Goal: Task Accomplishment & Management: Use online tool/utility

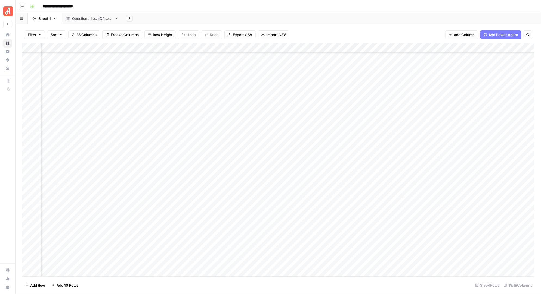
scroll to position [10017, 506]
click at [91, 19] on div "Questions_LocalQA.csv" at bounding box center [92, 18] width 40 height 5
click at [499, 34] on span "Add Power Agent" at bounding box center [503, 34] width 30 height 5
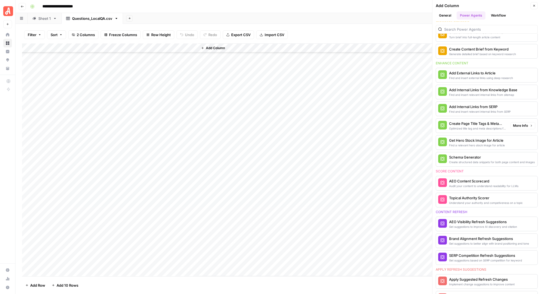
scroll to position [0, 0]
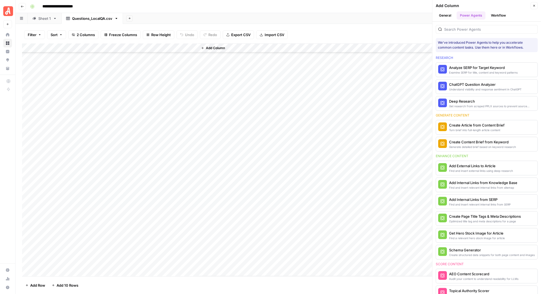
click at [444, 15] on button "General" at bounding box center [444, 15] width 19 height 8
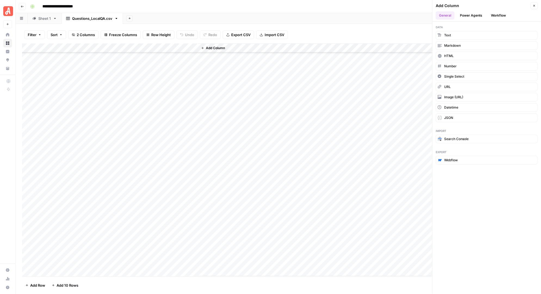
click at [501, 14] on button "Workflow" at bounding box center [497, 15] width 21 height 8
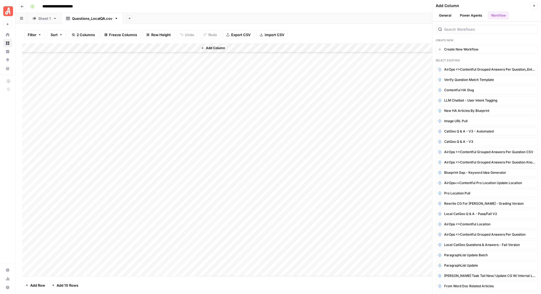
click at [533, 4] on icon "button" at bounding box center [533, 5] width 3 height 3
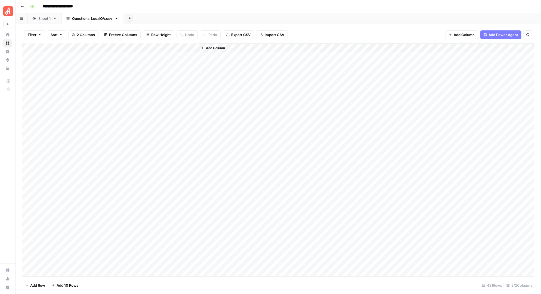
click at [77, 54] on div "Add Column" at bounding box center [278, 159] width 512 height 233
click at [92, 56] on div "Add Column" at bounding box center [278, 159] width 512 height 233
click at [155, 54] on div "Add Column" at bounding box center [278, 159] width 512 height 233
click at [88, 56] on div "Add Column" at bounding box center [278, 159] width 512 height 233
click at [130, 122] on div "Add Column" at bounding box center [278, 159] width 512 height 233
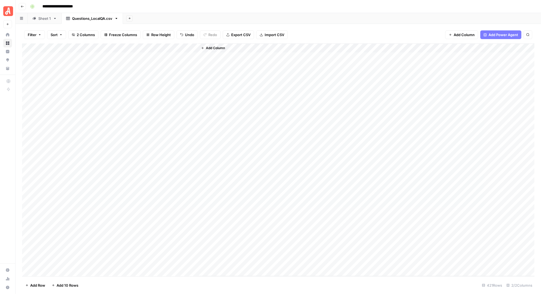
click at [100, 58] on div "Add Column" at bounding box center [278, 159] width 512 height 233
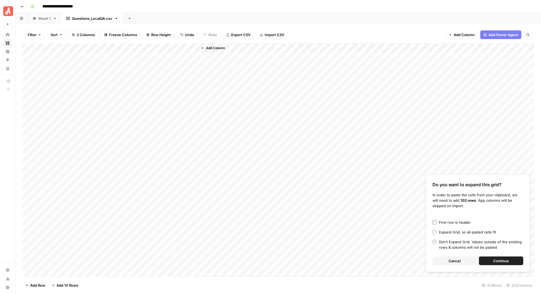
click at [497, 260] on span "Continue" at bounding box center [501, 261] width 16 height 5
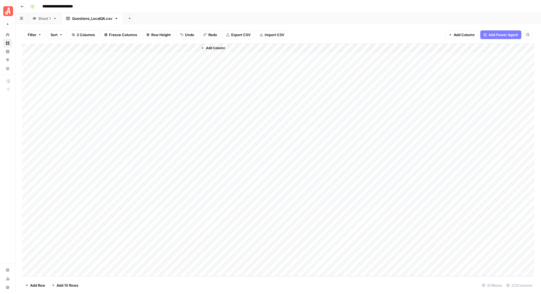
click at [95, 55] on div "Add Column" at bounding box center [278, 159] width 512 height 233
click at [81, 46] on div "Add Column" at bounding box center [278, 159] width 512 height 233
drag, startPoint x: 83, startPoint y: 47, endPoint x: 154, endPoint y: 47, distance: 71.2
click at [154, 47] on body "**********" at bounding box center [270, 147] width 541 height 294
click at [106, 58] on div "Add Column" at bounding box center [278, 159] width 512 height 233
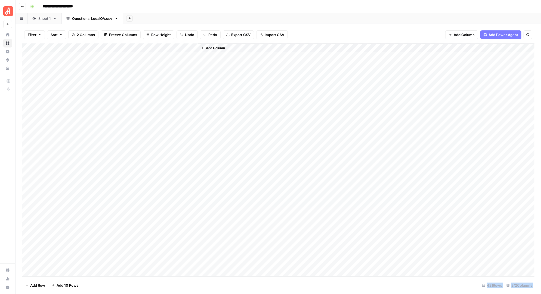
click at [81, 48] on div "Add Column" at bounding box center [278, 159] width 512 height 233
click at [103, 48] on div at bounding box center [80, 48] width 79 height 11
click at [165, 93] on div "Add Column" at bounding box center [278, 159] width 512 height 233
click at [94, 47] on div "Add Column" at bounding box center [278, 159] width 512 height 233
click at [132, 71] on div "Add Column" at bounding box center [278, 159] width 512 height 233
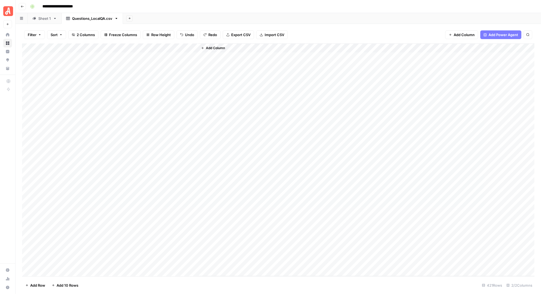
click at [82, 47] on div "Add Column" at bounding box center [278, 159] width 512 height 233
click at [100, 56] on div "Add Column" at bounding box center [278, 159] width 512 height 233
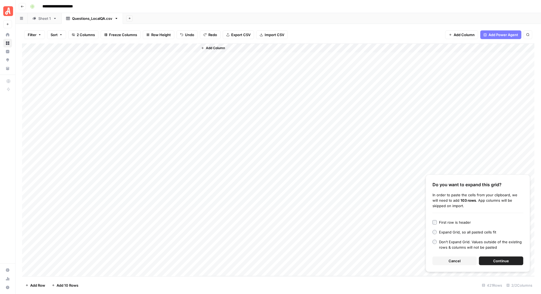
click at [501, 261] on span "Continue" at bounding box center [501, 261] width 16 height 5
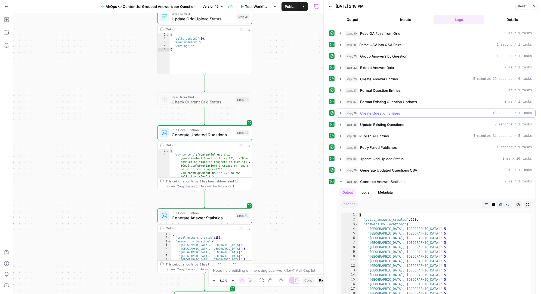
click at [341, 111] on icon "button" at bounding box center [340, 113] width 4 height 4
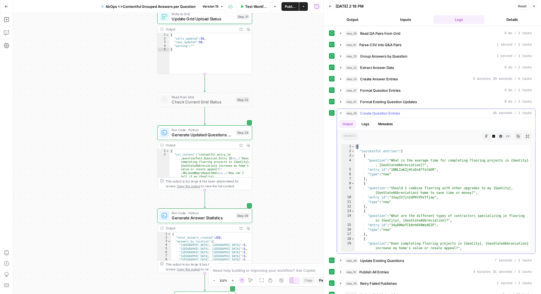
drag, startPoint x: 356, startPoint y: 146, endPoint x: 409, endPoint y: 198, distance: 74.2
click at [409, 198] on div "{ "successful_entries" : [ { "question" : "What is the average time for complet…" at bounding box center [442, 203] width 176 height 116
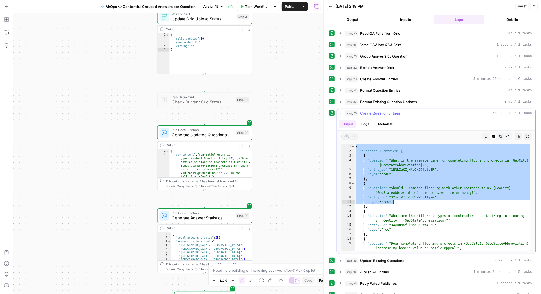
type textarea "* *"
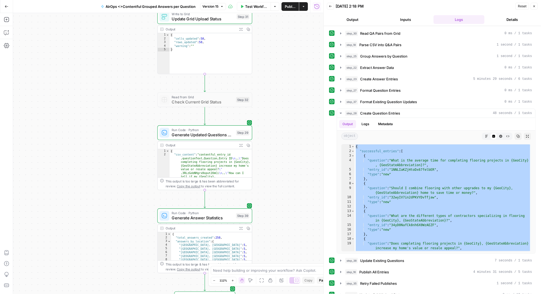
click at [256, 5] on span "Test Workflow" at bounding box center [256, 6] width 22 height 5
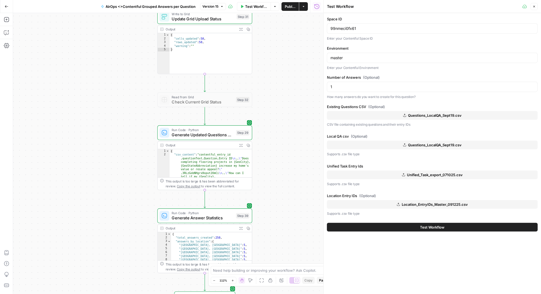
click at [414, 113] on span "Questions_LocalQA_Sept19.csv" at bounding box center [435, 115] width 54 height 5
click at [423, 142] on span "Questions_LocalQA_Sept19.csv" at bounding box center [435, 144] width 54 height 5
click at [433, 226] on span "Test Workflow" at bounding box center [432, 227] width 24 height 5
click at [403, 228] on button "Test Workflow" at bounding box center [432, 227] width 211 height 9
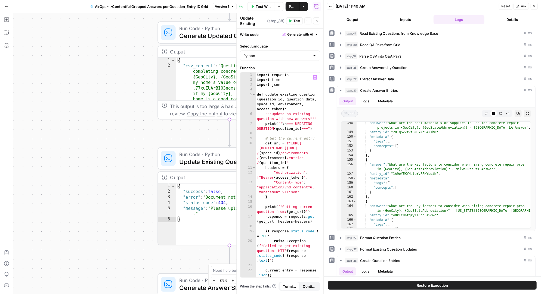
scroll to position [230, 0]
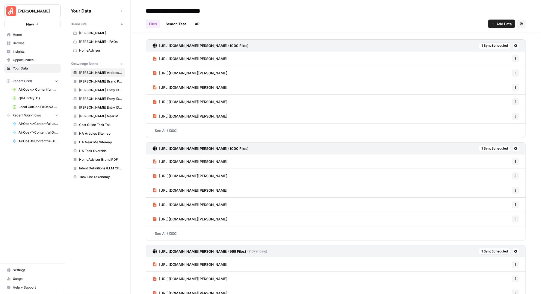
click at [20, 42] on span "Browse" at bounding box center [35, 43] width 45 height 5
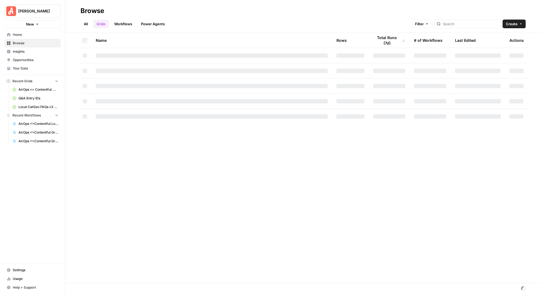
click at [27, 42] on span "Browse" at bounding box center [35, 43] width 45 height 5
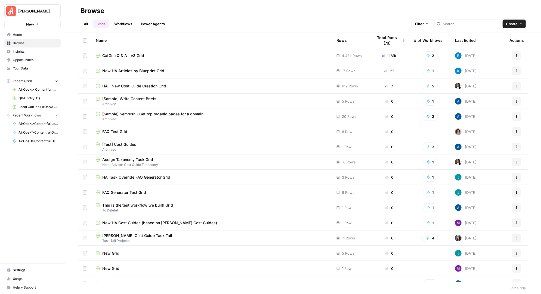
click at [86, 23] on link "All" at bounding box center [85, 24] width 11 height 9
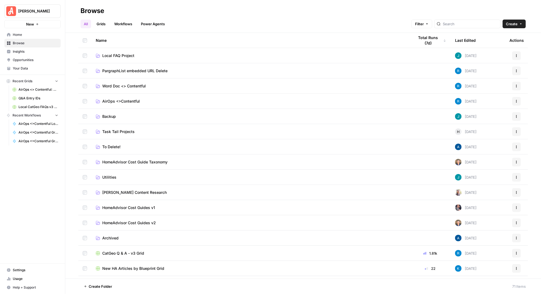
click at [131, 101] on span "AirOps <>Contentful" at bounding box center [121, 101] width 38 height 5
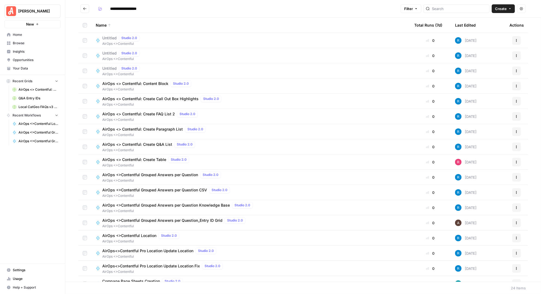
click at [182, 26] on div "Name" at bounding box center [251, 25] width 310 height 15
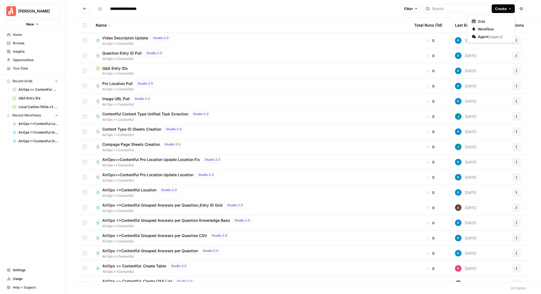
click at [509, 10] on icon "button" at bounding box center [509, 8] width 3 height 3
click at [487, 27] on span "Workflow" at bounding box center [493, 28] width 30 height 5
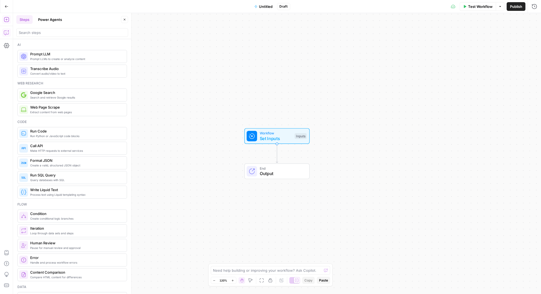
click at [8, 31] on icon "button" at bounding box center [6, 32] width 5 height 5
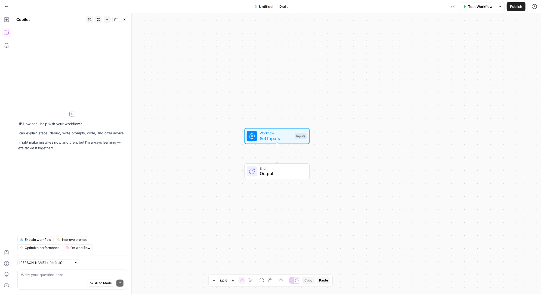
click at [40, 276] on textarea at bounding box center [72, 274] width 102 height 5
type textarea "I'd like to import the data from this grid, [URL][DOMAIN_NAME][PERSON_NAME]"
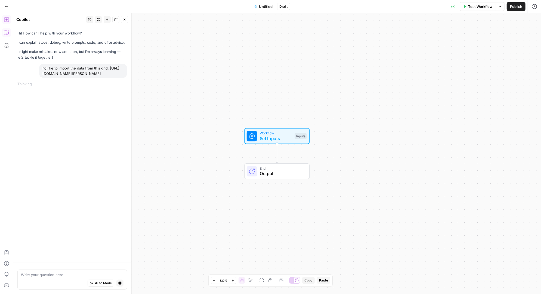
click at [7, 21] on icon "button" at bounding box center [6, 19] width 5 height 5
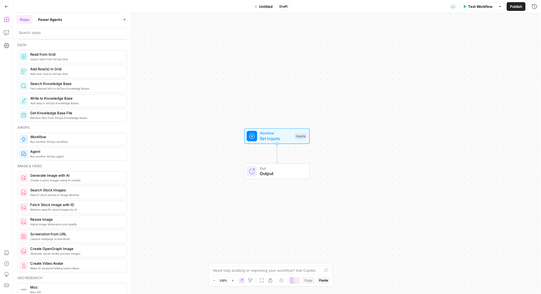
scroll to position [171, 0]
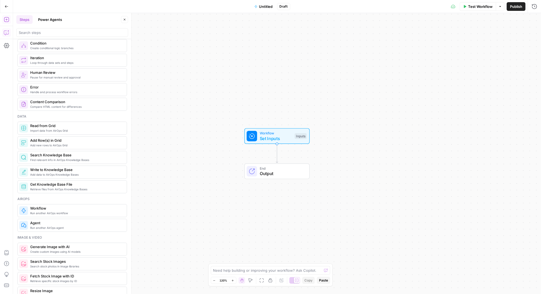
click at [7, 33] on icon "button" at bounding box center [5, 33] width 1 height 0
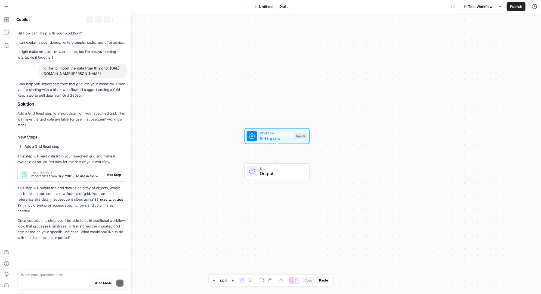
scroll to position [2, 0]
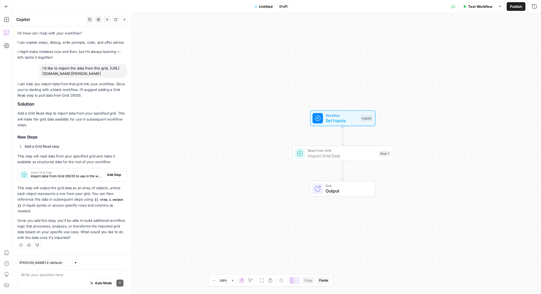
click at [119, 176] on span "Add Step" at bounding box center [114, 175] width 14 height 5
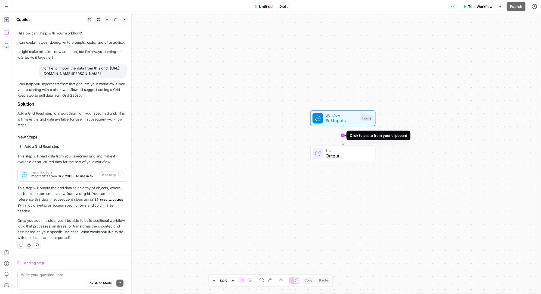
scroll to position [11, 0]
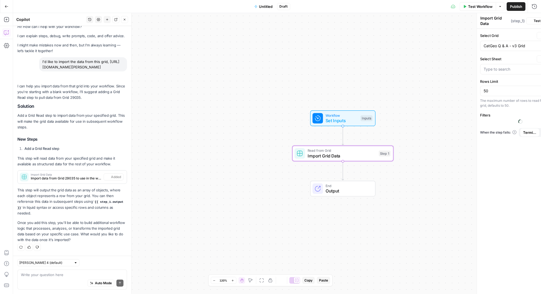
type input "Questions_LocalQA.csv"
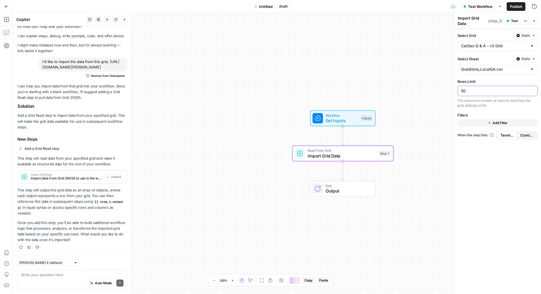
drag, startPoint x: 484, startPoint y: 90, endPoint x: 452, endPoint y: 90, distance: 32.9
click at [454, 90] on div "Import Grid Data Import Grid Data ( step_1 ) Test Actions Close Select Grid Sta…" at bounding box center [497, 153] width 87 height 281
click at [494, 76] on div "Select Grid Static CatGeo Q & A - v3 Grid Select Sheet Static Questions_LocalQA…" at bounding box center [497, 162] width 87 height 266
drag, startPoint x: 475, startPoint y: 91, endPoint x: 434, endPoint y: 91, distance: 41.6
click at [434, 91] on body "[PERSON_NAME] New Home Browse Insights Opportunities Your Data Recent Grids Air…" at bounding box center [270, 147] width 541 height 294
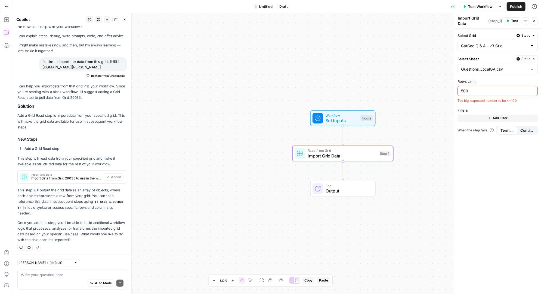
drag, startPoint x: 472, startPoint y: 90, endPoint x: 452, endPoint y: 90, distance: 20.7
click at [454, 90] on div "Import Grid Data Import Grid Data ( step_1 ) Test Actions Close Select Grid Sta…" at bounding box center [497, 153] width 87 height 281
type input "100"
click at [493, 80] on label "Rows Limit" at bounding box center [497, 81] width 80 height 5
click at [493, 88] on input "100" at bounding box center [497, 90] width 73 height 5
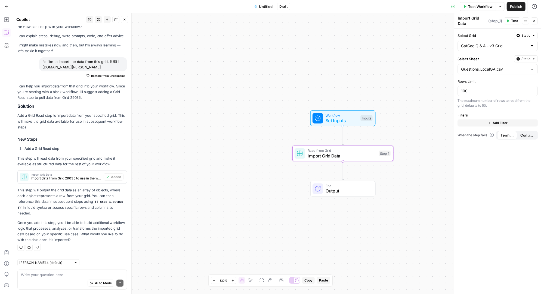
click at [481, 99] on div "The maximum number of rows to read from the grid, defaults to 50." at bounding box center [497, 103] width 80 height 10
click at [480, 88] on input "100" at bounding box center [497, 90] width 73 height 5
click at [50, 277] on textarea at bounding box center [72, 274] width 102 height 5
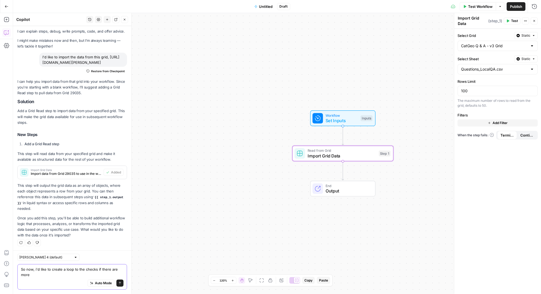
scroll to position [17, 0]
type textarea "So now, i'd like to create a loop to the checks if there are more entries to pu…"
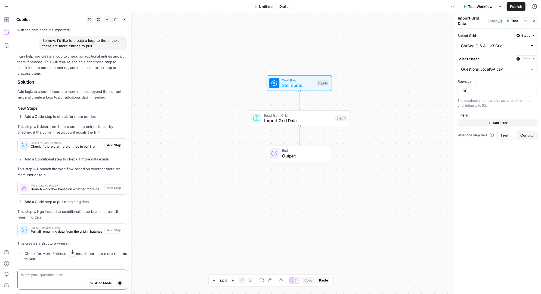
scroll to position [210, 0]
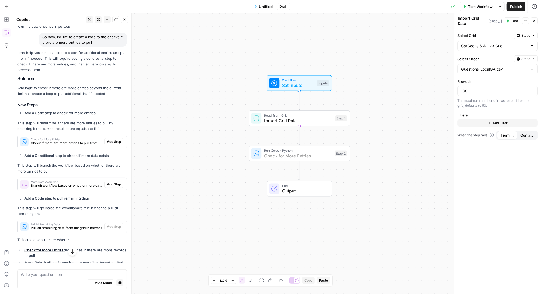
click at [114, 140] on span "Add Step" at bounding box center [114, 141] width 14 height 5
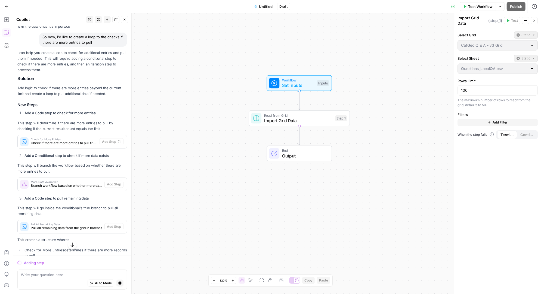
scroll to position [211, 0]
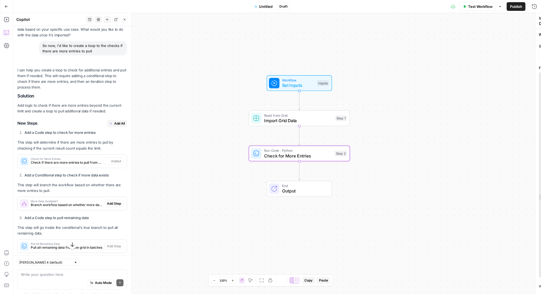
type textarea "Check for More Entries"
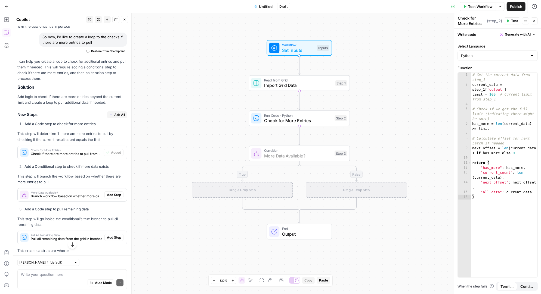
click at [116, 195] on span "Add Step" at bounding box center [114, 195] width 14 height 5
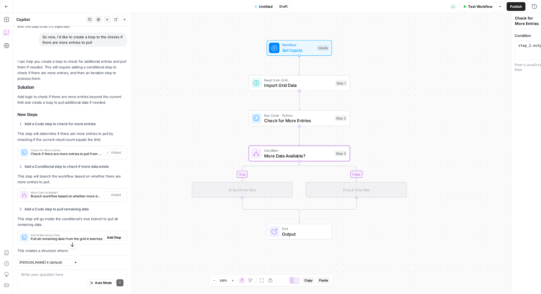
type textarea "More Data Available?"
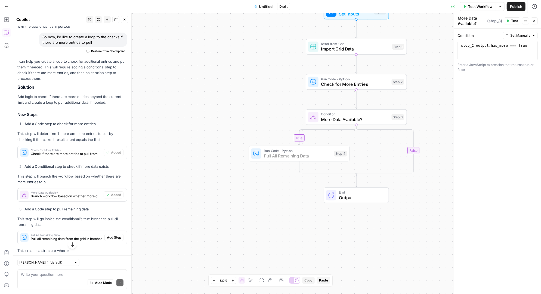
click at [115, 238] on span "Add Step" at bounding box center [114, 237] width 14 height 5
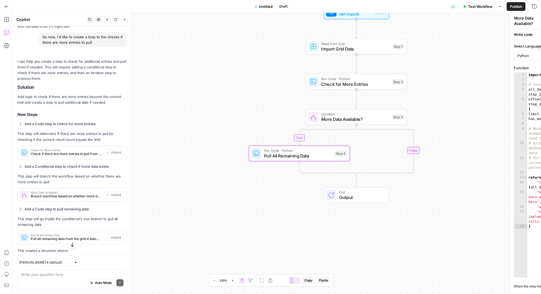
type textarea "Pull All Remaining Data"
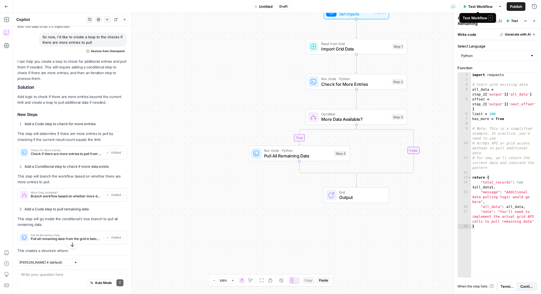
click at [479, 6] on span "Test Workflow" at bounding box center [480, 6] width 24 height 5
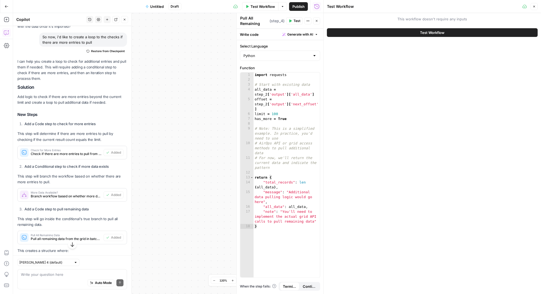
click at [450, 32] on button "Test Workflow" at bounding box center [432, 32] width 211 height 9
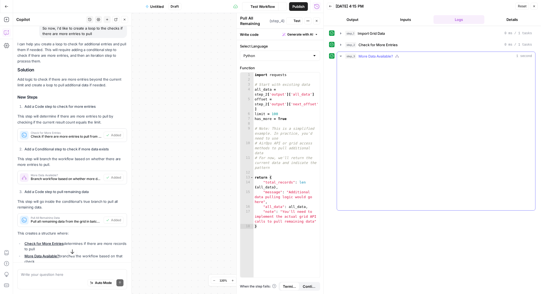
scroll to position [220, 0]
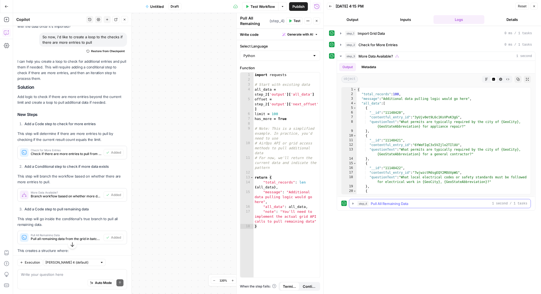
click at [352, 203] on icon "button" at bounding box center [352, 204] width 1 height 2
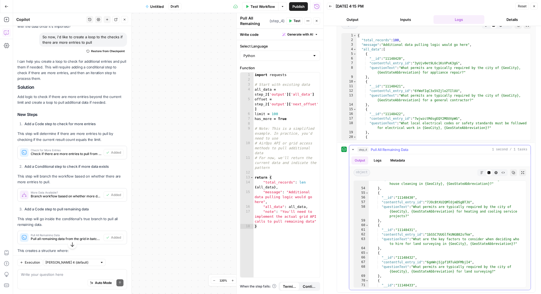
scroll to position [0, 0]
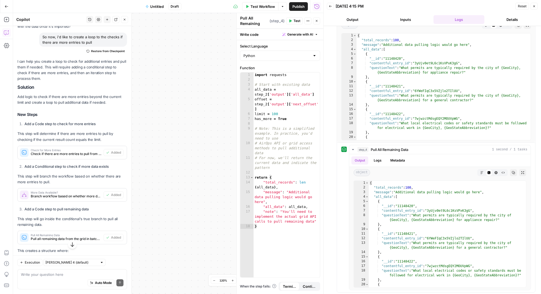
click at [536, 7] on button "Close" at bounding box center [533, 6] width 7 height 7
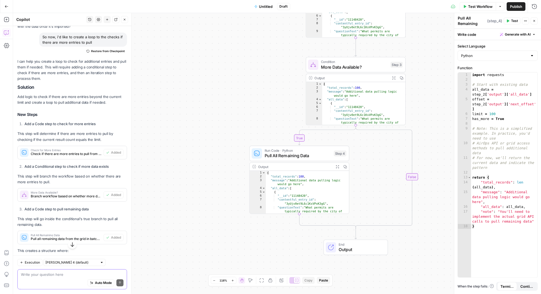
click at [80, 276] on textarea at bounding box center [72, 274] width 102 height 5
type textarea "can we put ste 3 and 4 in a loop"
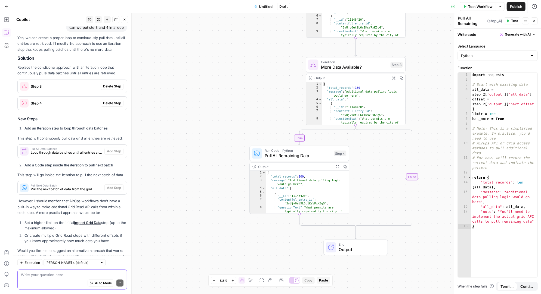
scroll to position [521, 0]
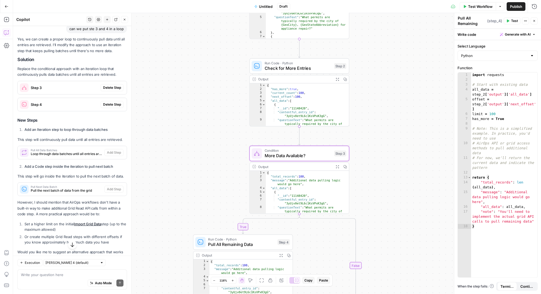
click at [114, 86] on span "Delete Step" at bounding box center [112, 87] width 18 height 5
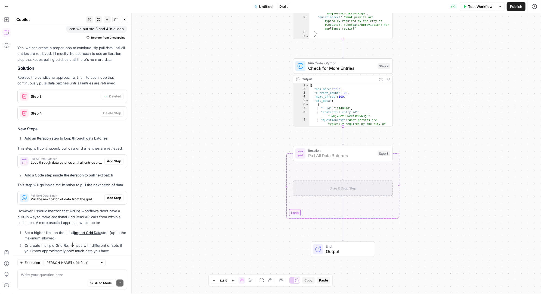
click at [116, 160] on span "Add Step" at bounding box center [114, 161] width 14 height 5
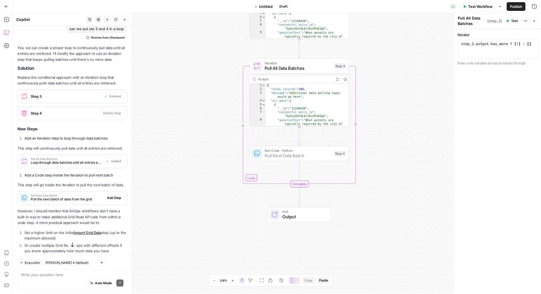
click at [118, 197] on span "Add Step" at bounding box center [114, 198] width 14 height 5
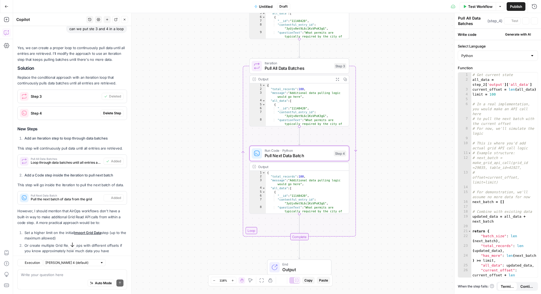
type textarea "Pull Next Data Batch"
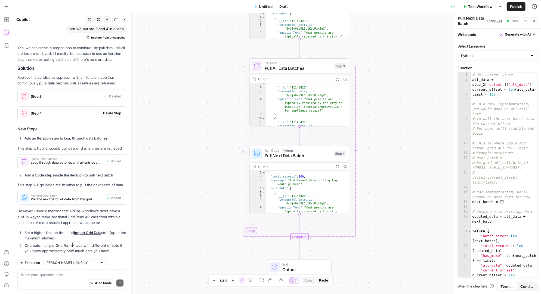
scroll to position [0, 0]
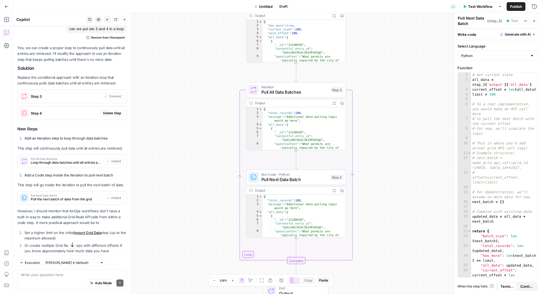
drag, startPoint x: 371, startPoint y: 63, endPoint x: 368, endPoint y: 87, distance: 24.1
click at [368, 87] on div "Workflow Set Inputs Inputs Read from Grid Import Grid Data Step 1 Output Expand…" at bounding box center [277, 153] width 528 height 281
click at [114, 111] on span "Delete Step" at bounding box center [112, 113] width 18 height 5
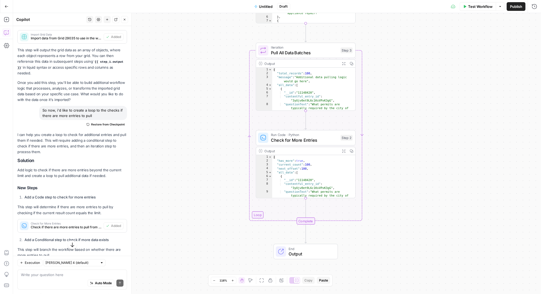
scroll to position [144, 0]
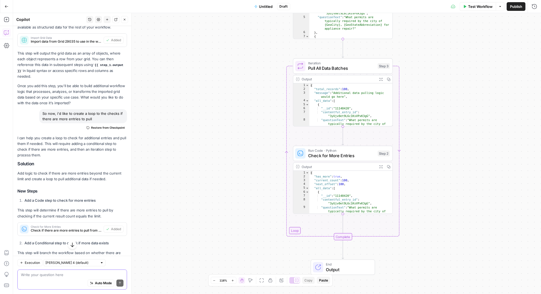
click at [61, 275] on textarea at bounding box center [72, 274] width 102 height 5
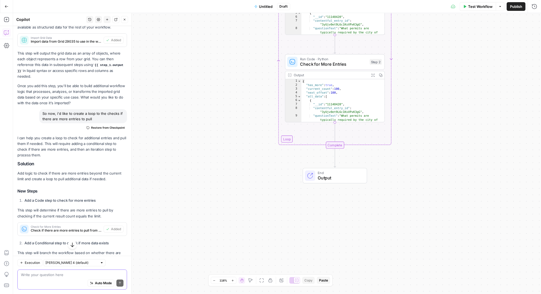
click at [66, 276] on textarea at bounding box center [72, 274] width 102 height 5
type textarea "p"
type textarea "i"
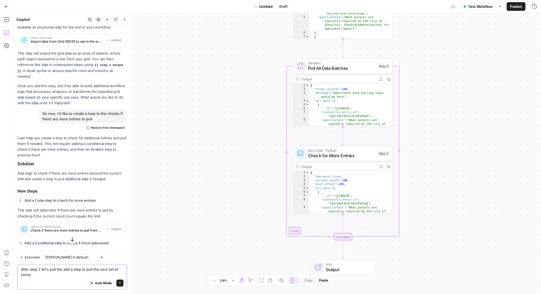
type textarea "after step 2 let's pull the add a step to pull the next set of entries"
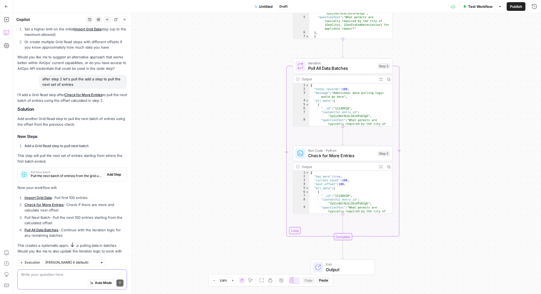
scroll to position [739, 0]
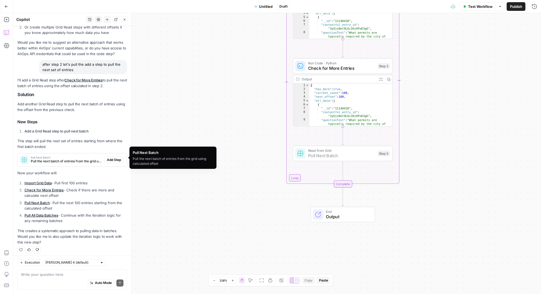
click at [116, 158] on span "Add Step" at bounding box center [114, 160] width 14 height 5
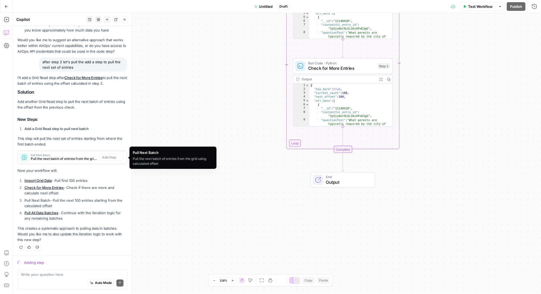
scroll to position [713, 0]
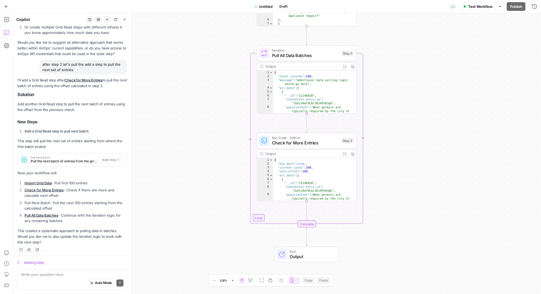
drag, startPoint x: 408, startPoint y: 59, endPoint x: 372, endPoint y: 133, distance: 83.0
click at [372, 133] on div "Workflow Set Inputs Inputs Read from Grid Import Grid Data Step 1 Output Expand…" at bounding box center [277, 153] width 528 height 281
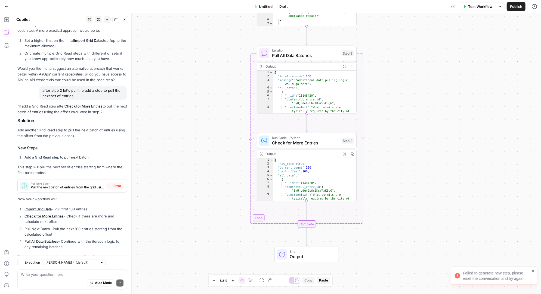
scroll to position [739, 0]
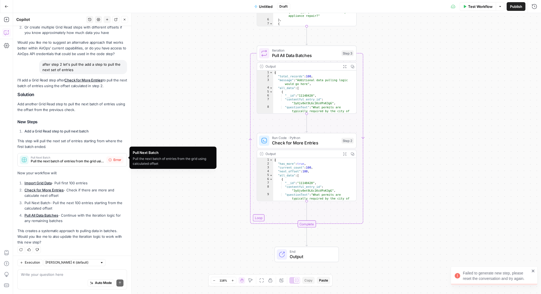
click at [83, 184] on ol "Import Grid Data - Pull first 100 entries Check for More Entries - Check if the…" at bounding box center [72, 202] width 110 height 43
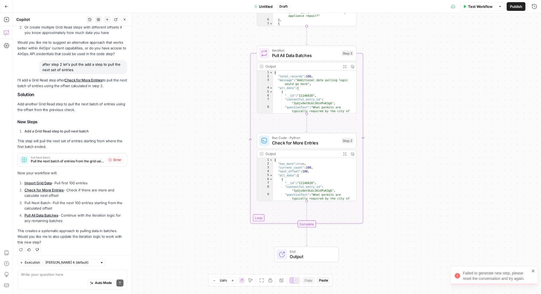
click at [116, 158] on span "Error" at bounding box center [117, 160] width 8 height 5
click at [52, 280] on div "Auto Mode Send" at bounding box center [72, 284] width 102 height 12
type textarea "error, let's try again"
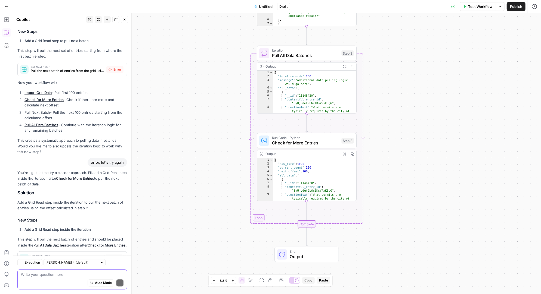
scroll to position [882, 0]
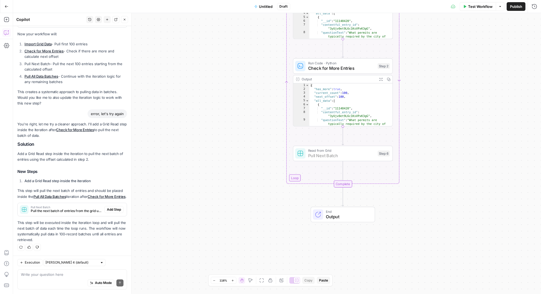
click at [117, 210] on span "Add Step" at bounding box center [114, 209] width 14 height 5
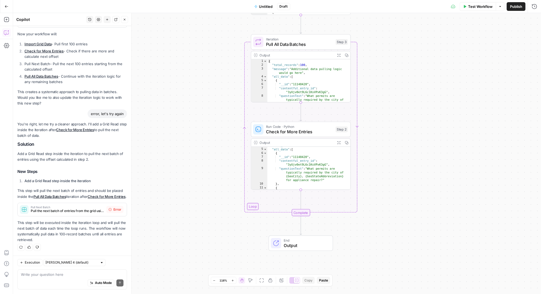
scroll to position [16, 0]
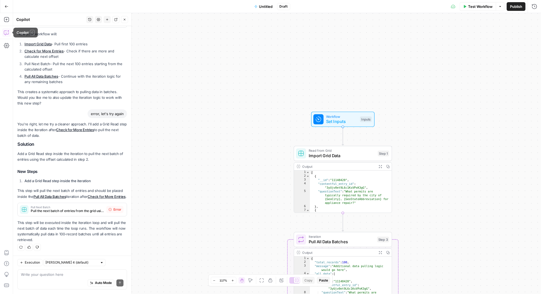
click at [6, 32] on icon "button" at bounding box center [6, 32] width 5 height 5
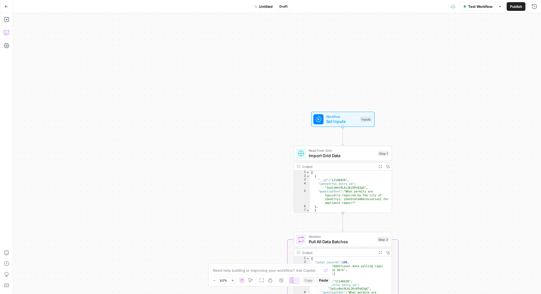
click at [7, 33] on icon "button" at bounding box center [6, 32] width 5 height 5
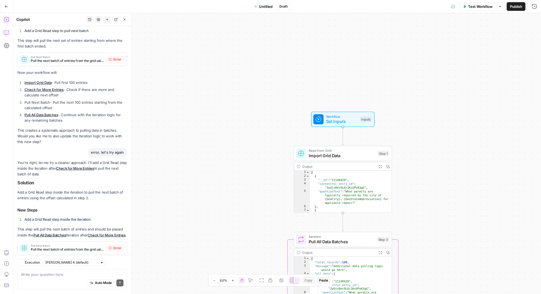
scroll to position [882, 0]
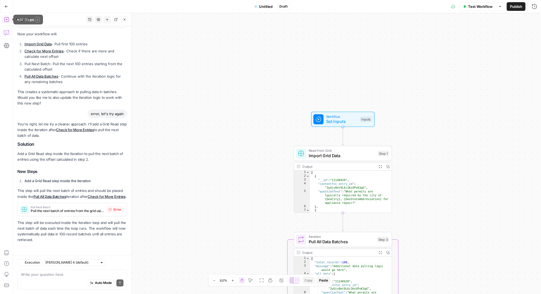
click at [7, 19] on icon "button" at bounding box center [6, 19] width 5 height 5
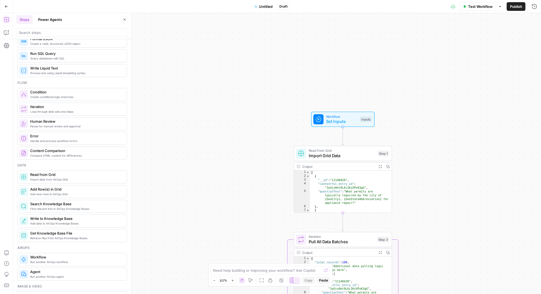
scroll to position [122, 0]
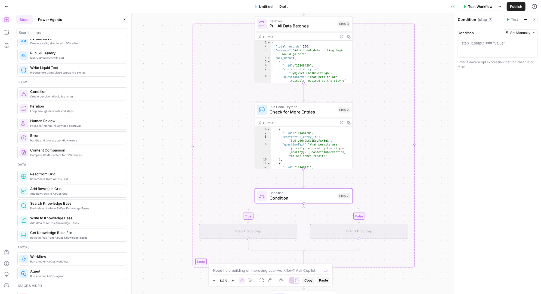
drag, startPoint x: 412, startPoint y: 101, endPoint x: 370, endPoint y: 7, distance: 103.3
click at [370, 7] on div "Go Back Untitled Draft Test Workflow Options Publish Run History Add Steps Copi…" at bounding box center [270, 147] width 541 height 294
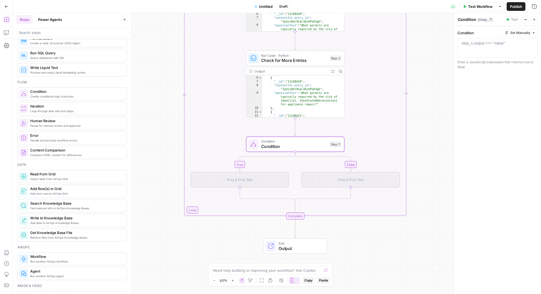
drag, startPoint x: 419, startPoint y: 188, endPoint x: 414, endPoint y: 139, distance: 49.2
click at [414, 139] on div "true false Workflow Set Inputs Inputs Read from Grid Import Grid Data Step 1 Ou…" at bounding box center [277, 153] width 528 height 281
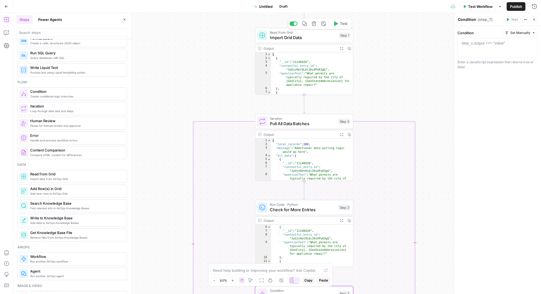
click at [304, 25] on icon "button" at bounding box center [304, 23] width 5 height 5
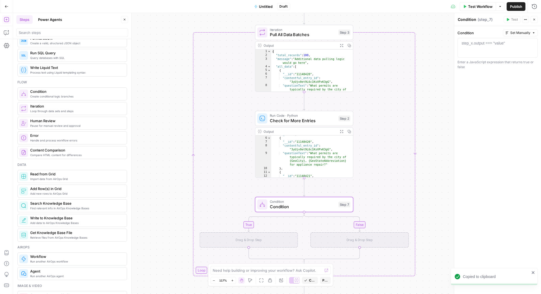
drag, startPoint x: 380, startPoint y: 107, endPoint x: 380, endPoint y: 21, distance: 86.4
click at [380, 21] on div "true false Workflow Set Inputs Inputs Read from Grid Import Grid Data Step 1 Ou…" at bounding box center [277, 153] width 528 height 281
click at [258, 243] on div "Drag & Drop Step" at bounding box center [249, 240] width 98 height 15
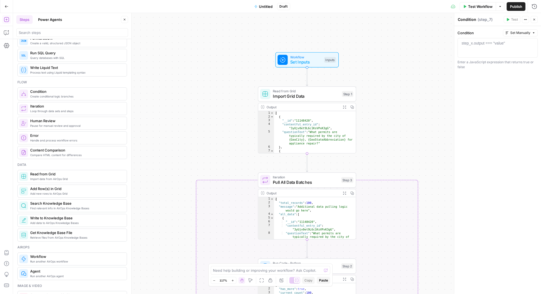
drag, startPoint x: 384, startPoint y: 28, endPoint x: 384, endPoint y: 143, distance: 115.5
click at [384, 143] on div "true false Workflow Set Inputs Inputs Read from Grid Import Grid Data Step 1 Ou…" at bounding box center [277, 153] width 528 height 281
click at [307, 82] on icon "button" at bounding box center [307, 82] width 5 height 5
click at [307, 164] on icon "Edge from step_1 to step_3" at bounding box center [307, 163] width 2 height 18
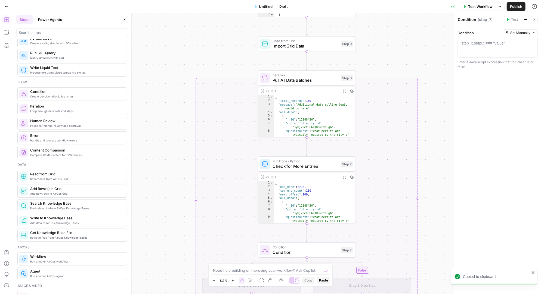
drag, startPoint x: 377, startPoint y: 186, endPoint x: 376, endPoint y: 50, distance: 135.7
click at [376, 49] on div "true false Workflow Set Inputs Inputs Read from Grid Import Grid Data Step 1 Ou…" at bounding box center [277, 153] width 528 height 281
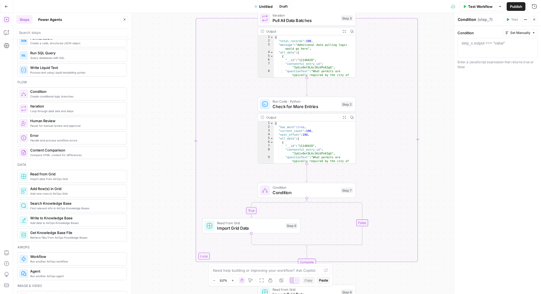
drag, startPoint x: 306, startPoint y: 47, endPoint x: 524, endPoint y: 88, distance: 222.0
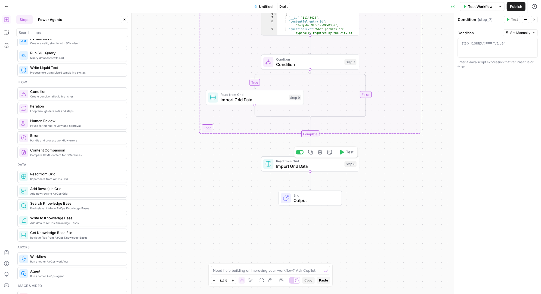
click at [318, 167] on span "Import Grid Data" at bounding box center [309, 166] width 66 height 6
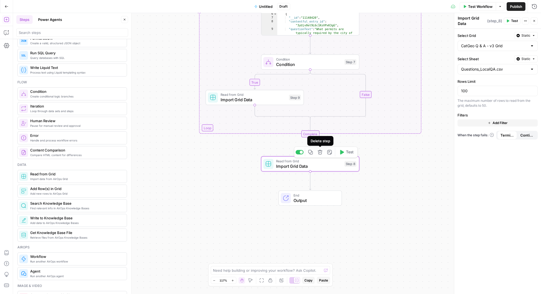
click at [321, 153] on icon "button" at bounding box center [319, 152] width 5 height 5
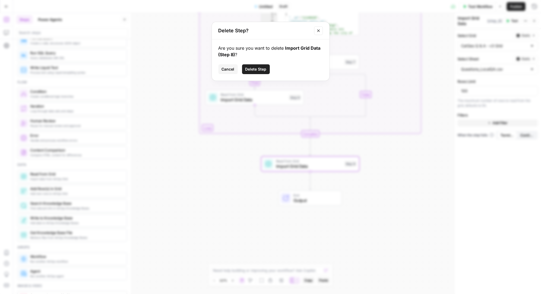
click at [260, 69] on span "Delete Step" at bounding box center [255, 69] width 21 height 5
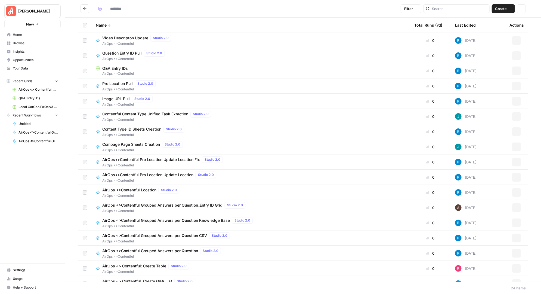
type input "**********"
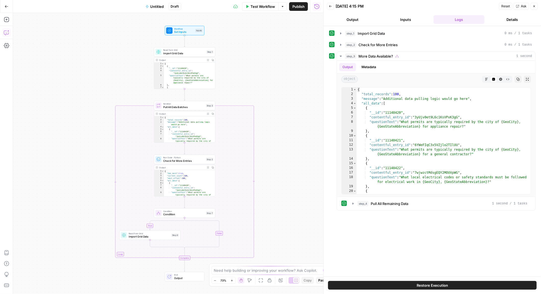
click at [5, 32] on icon "button" at bounding box center [6, 32] width 5 height 5
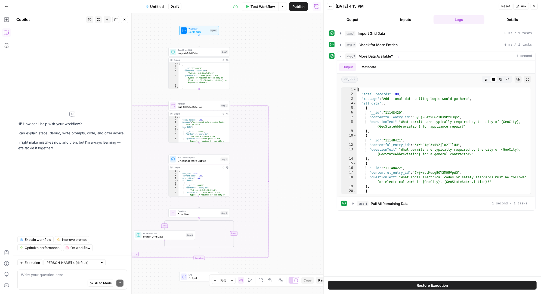
click at [42, 275] on textarea at bounding box center [72, 274] width 102 height 5
type textarea "will the iteration pull until there are no more entries"
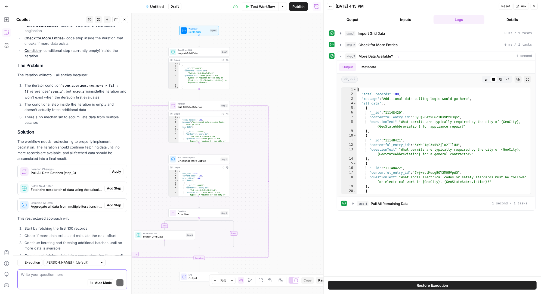
scroll to position [115, 0]
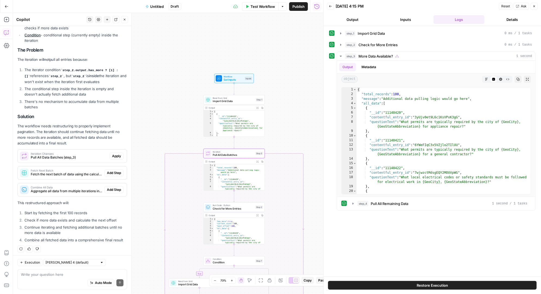
click at [120, 157] on span "Apply" at bounding box center [116, 156] width 9 height 5
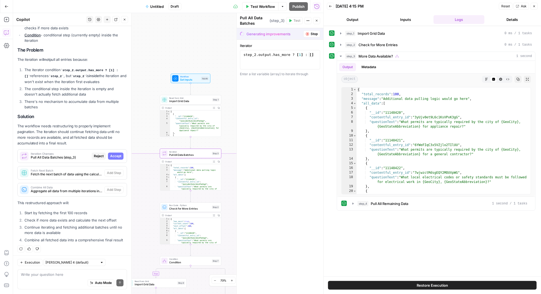
click at [117, 155] on span "Accept" at bounding box center [115, 156] width 11 height 5
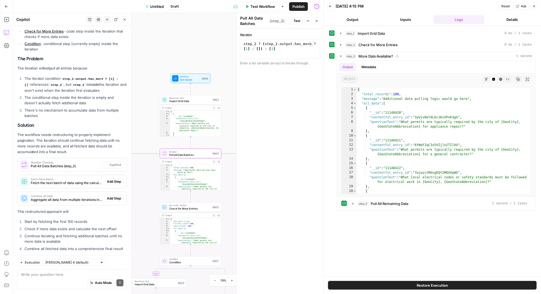
scroll to position [124, 0]
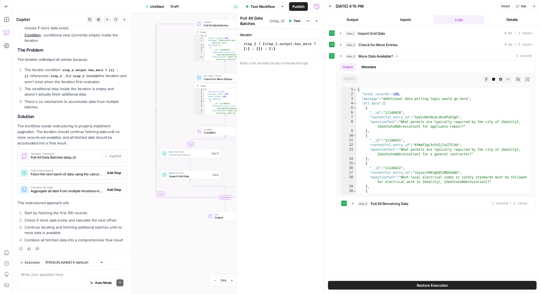
click at [115, 172] on span "Add Step" at bounding box center [114, 173] width 14 height 5
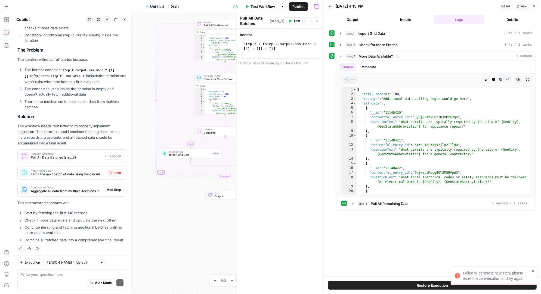
click at [117, 172] on span "Error" at bounding box center [117, 173] width 8 height 5
click at [116, 190] on span "Add Step" at bounding box center [114, 190] width 14 height 5
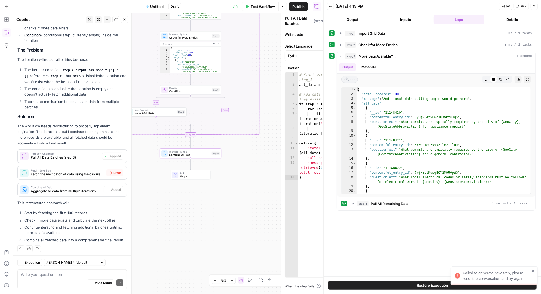
type textarea "Combine All Data"
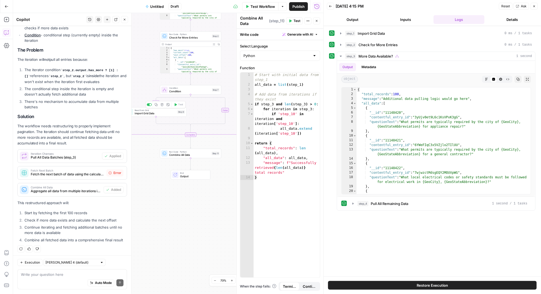
click at [158, 114] on span "Import Grid Data" at bounding box center [155, 113] width 41 height 4
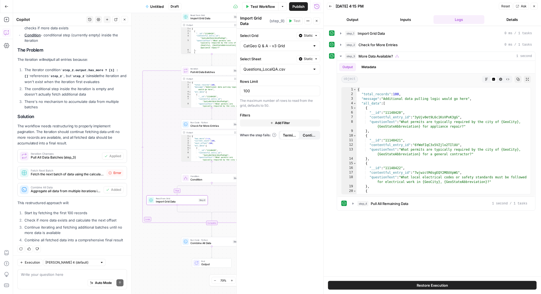
drag, startPoint x: 148, startPoint y: 148, endPoint x: 169, endPoint y: 236, distance: 90.9
click at [169, 236] on div "true false Workflow Set Inputs Inputs Read from Grid Import Grid Data Step 1 Ou…" at bounding box center [168, 153] width 310 height 281
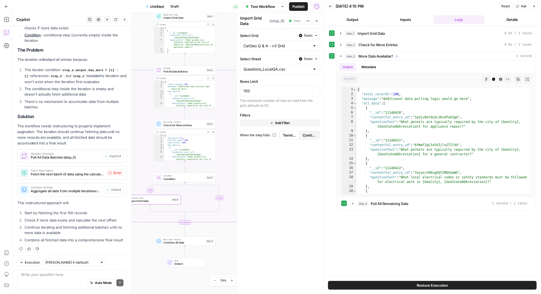
drag, startPoint x: 165, startPoint y: 57, endPoint x: 138, endPoint y: 57, distance: 26.9
click at [138, 57] on div "true false Workflow Set Inputs Inputs Read from Grid Import Grid Data Step 1 Ou…" at bounding box center [168, 153] width 310 height 281
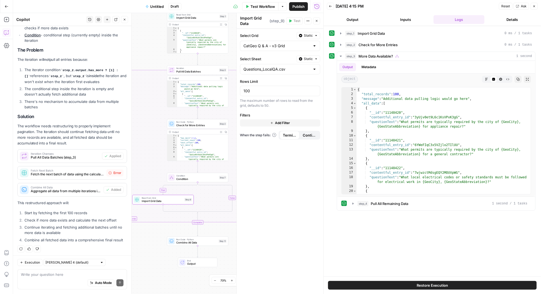
drag, startPoint x: 138, startPoint y: 57, endPoint x: 151, endPoint y: 57, distance: 12.8
click at [151, 57] on div "true false Workflow Set Inputs Inputs Read from Grid Import Grid Data Step 1 Ou…" at bounding box center [168, 153] width 310 height 281
click at [81, 170] on span "Fetch Next Batch" at bounding box center [67, 170] width 73 height 3
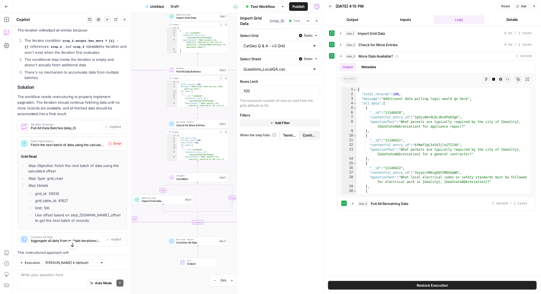
scroll to position [156, 0]
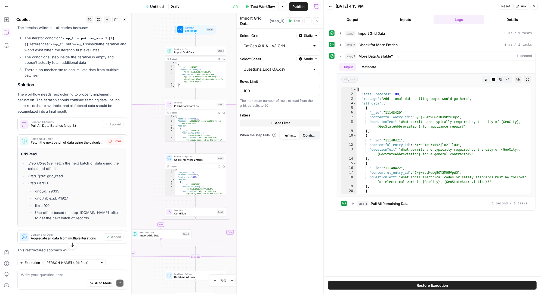
drag, startPoint x: 152, startPoint y: 57, endPoint x: 150, endPoint y: 92, distance: 34.6
click at [150, 92] on div "true false Workflow Set Inputs Inputs Read from Grid Import Grid Data Step 1 Ou…" at bounding box center [168, 153] width 310 height 281
click at [187, 106] on span "Pull All Data Batches" at bounding box center [194, 106] width 41 height 4
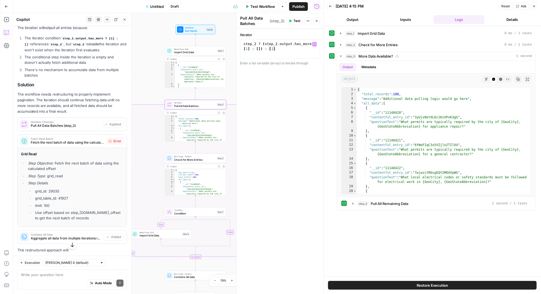
scroll to position [0, 0]
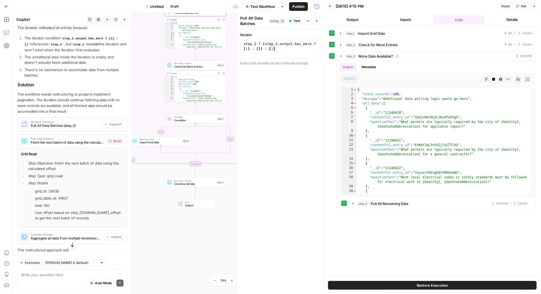
drag, startPoint x: 151, startPoint y: 193, endPoint x: 151, endPoint y: 100, distance: 93.2
click at [151, 100] on div "true false Workflow Set Inputs Inputs Read from Grid Import Grid Data Step 1 Ou…" at bounding box center [168, 153] width 310 height 281
click at [162, 143] on span "Import Grid Data" at bounding box center [159, 143] width 41 height 4
type textarea "Import Grid Data"
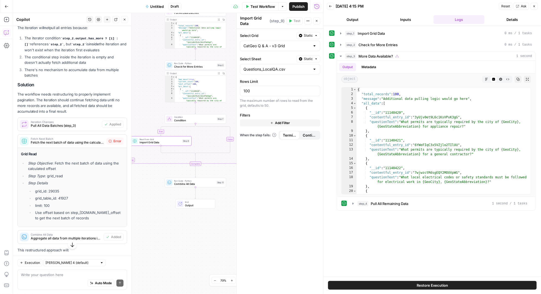
click at [260, 5] on span "Test Workflow" at bounding box center [262, 6] width 24 height 5
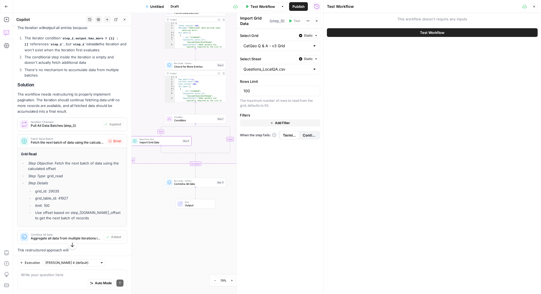
click at [381, 30] on button "Test Workflow" at bounding box center [432, 32] width 211 height 9
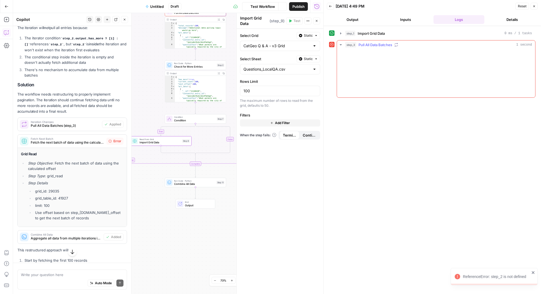
scroll to position [124, 0]
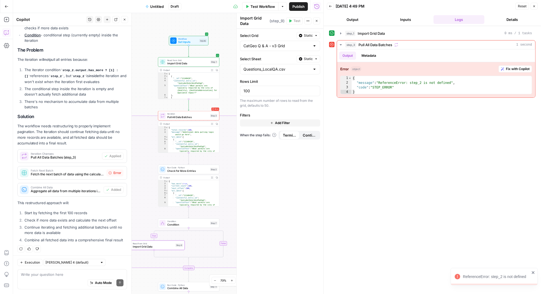
drag, startPoint x: 150, startPoint y: 41, endPoint x: 143, endPoint y: 145, distance: 104.6
click at [143, 145] on div "true false Workflow Set Inputs Inputs Read from Grid Import Grid Data Step 1 Ou…" at bounding box center [168, 153] width 310 height 281
click at [512, 68] on span "Fix with Copilot" at bounding box center [518, 69] width 24 height 5
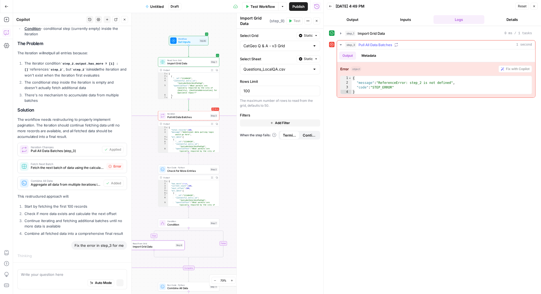
scroll to position [120, 0]
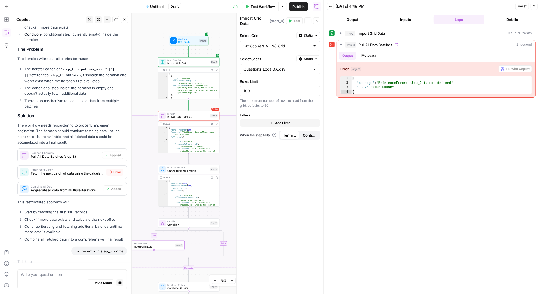
scroll to position [120, 0]
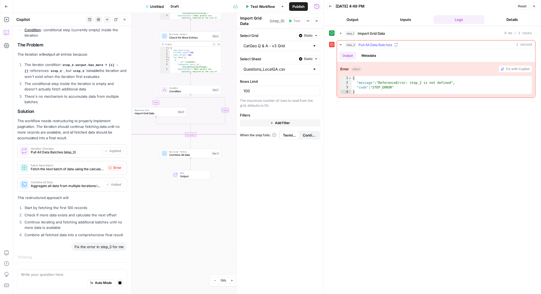
click at [369, 54] on button "Metadata" at bounding box center [368, 56] width 21 height 8
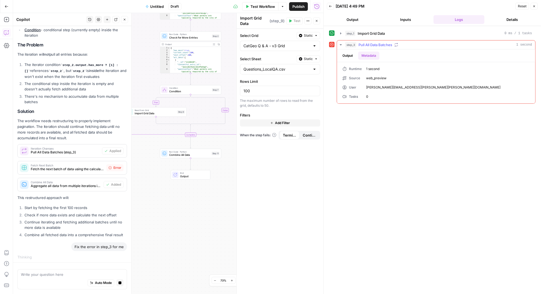
click at [350, 55] on button "Output" at bounding box center [347, 56] width 17 height 8
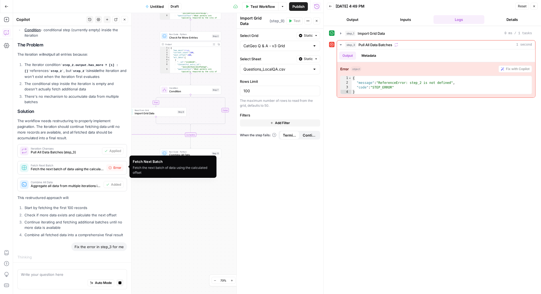
click at [79, 167] on span "Fetch the next batch of data using the calculated offset" at bounding box center [67, 169] width 73 height 5
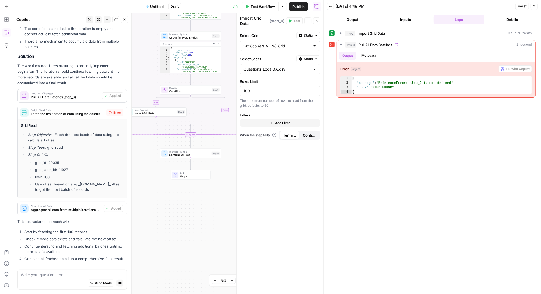
scroll to position [200, 0]
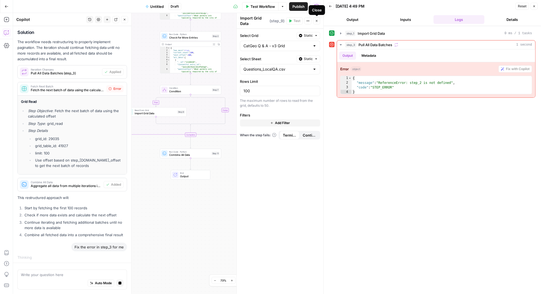
click at [316, 20] on icon "button" at bounding box center [316, 20] width 3 height 3
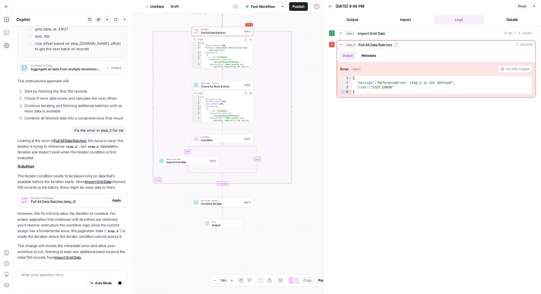
scroll to position [341, 0]
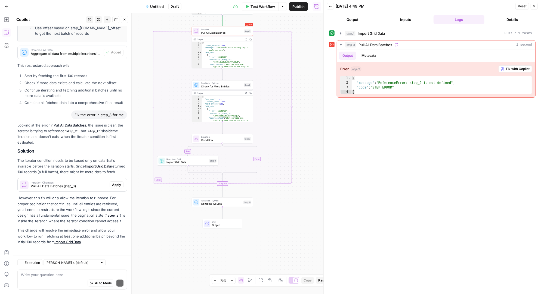
drag, startPoint x: 282, startPoint y: 59, endPoint x: 315, endPoint y: 108, distance: 59.2
click at [315, 108] on div "true false Workflow Set Inputs Inputs Read from Grid Import Grid Data Step 1 Ou…" at bounding box center [168, 153] width 310 height 281
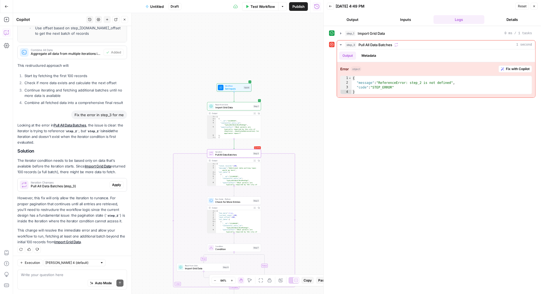
click at [114, 183] on span "Apply" at bounding box center [116, 185] width 9 height 5
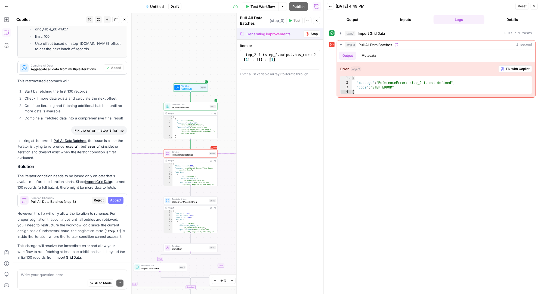
scroll to position [332, 0]
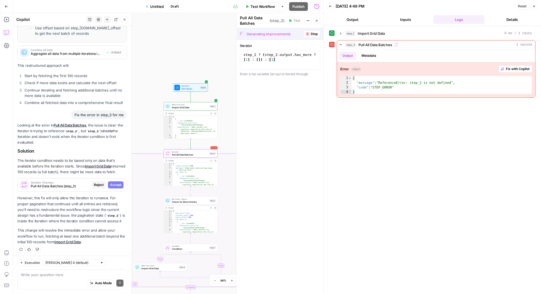
click at [120, 183] on span "Accept" at bounding box center [115, 185] width 11 height 5
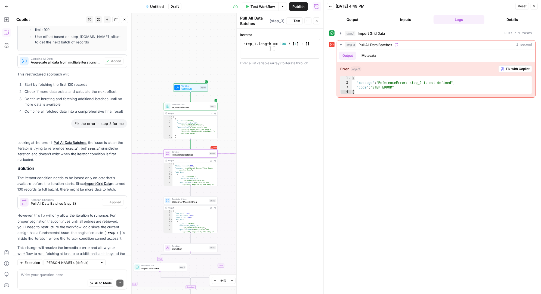
scroll to position [349, 0]
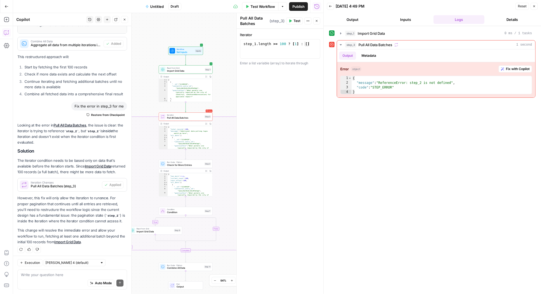
click at [258, 6] on span "Test Workflow" at bounding box center [262, 6] width 24 height 5
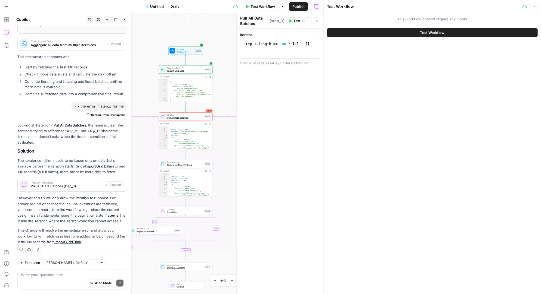
click at [405, 33] on button "Test Workflow" at bounding box center [432, 32] width 211 height 9
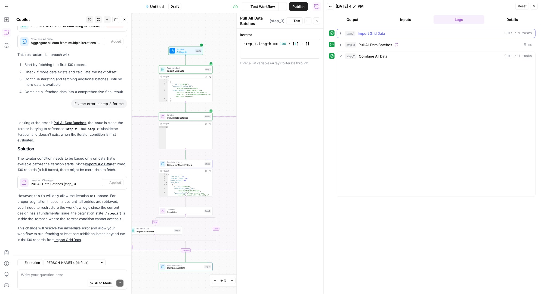
scroll to position [270, 0]
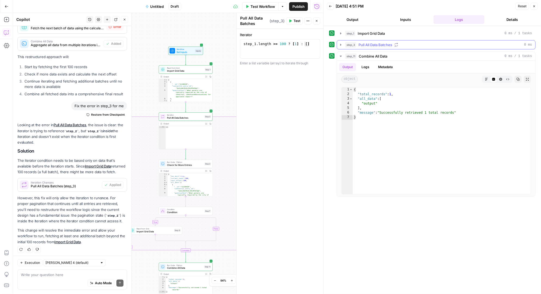
click at [339, 43] on icon "button" at bounding box center [340, 45] width 4 height 4
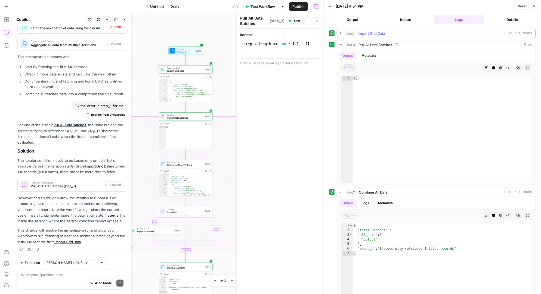
click at [340, 32] on icon "button" at bounding box center [340, 33] width 4 height 4
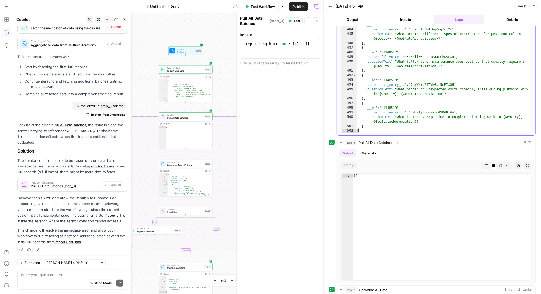
scroll to position [40, 0]
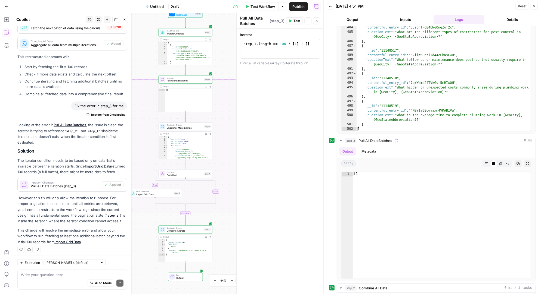
drag, startPoint x: 225, startPoint y: 175, endPoint x: 224, endPoint y: 137, distance: 37.2
click at [224, 137] on div "true false Workflow Set Inputs Inputs Read from Grid Import Grid Data Step 1 Ou…" at bounding box center [168, 153] width 310 height 281
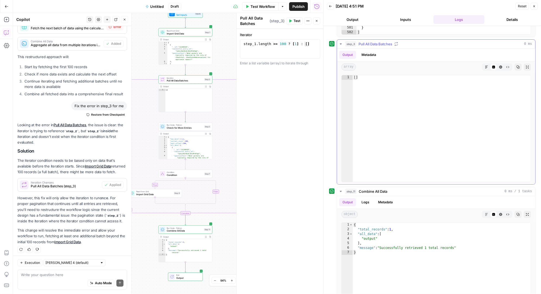
scroll to position [177, 0]
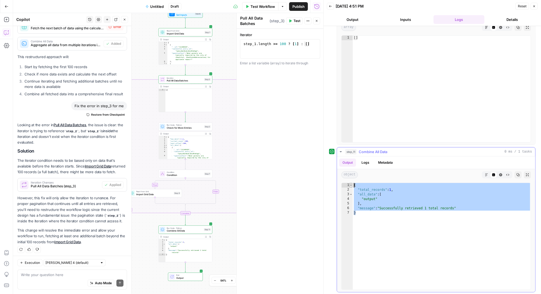
drag, startPoint x: 367, startPoint y: 219, endPoint x: 352, endPoint y: 182, distance: 40.1
click at [352, 183] on div "* 1 2 3 4 5 6 7 { "total_records" : 1 , "all_data" : [ "output" ] , "message" :…" at bounding box center [435, 236] width 189 height 107
type textarea "**********"
click at [24, 277] on textarea at bounding box center [72, 274] width 102 height 5
type textarea "why only one record in step 11"
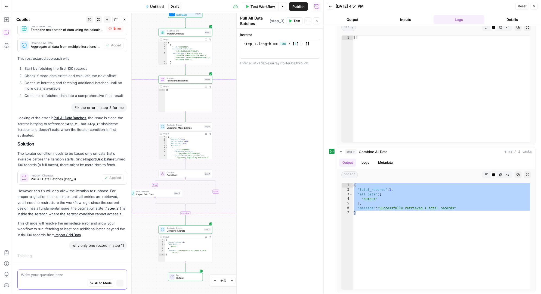
scroll to position [258, 0]
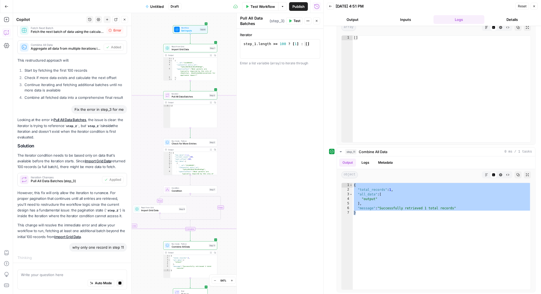
drag, startPoint x: 148, startPoint y: 162, endPoint x: 148, endPoint y: 254, distance: 92.2
click at [148, 254] on div "true false Workflow Set Inputs Inputs Read from Grid Import Grid Data Step 1 Ou…" at bounding box center [168, 153] width 310 height 281
click at [192, 143] on span "Check for More Entries" at bounding box center [190, 144] width 36 height 4
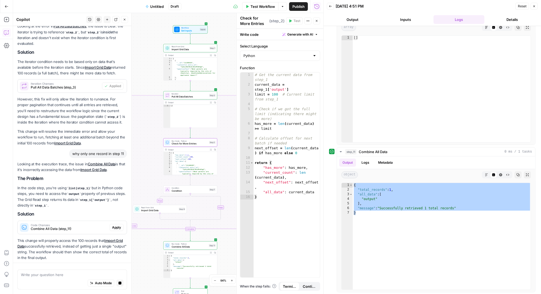
scroll to position [385, 0]
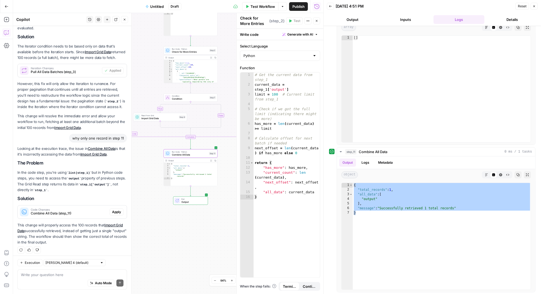
click at [115, 210] on span "Apply" at bounding box center [116, 212] width 9 height 5
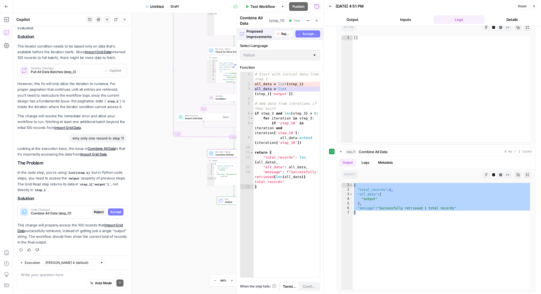
click at [115, 210] on span "Accept" at bounding box center [115, 212] width 11 height 5
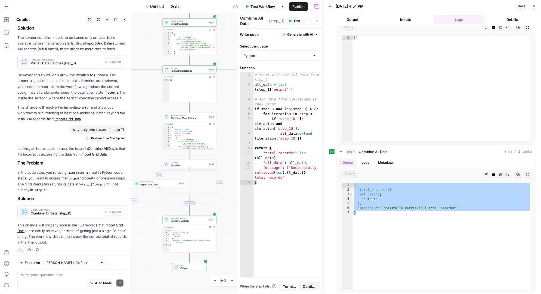
drag, startPoint x: 151, startPoint y: 165, endPoint x: 148, endPoint y: 46, distance: 119.4
click at [148, 46] on div "true false Workflow Set Inputs Inputs Read from Grid Import Grid Data Step 1 Ou…" at bounding box center [168, 153] width 310 height 281
click at [190, 203] on div "Complete" at bounding box center [189, 204] width 10 height 4
click at [153, 185] on span "Import Grid Data" at bounding box center [158, 185] width 36 height 4
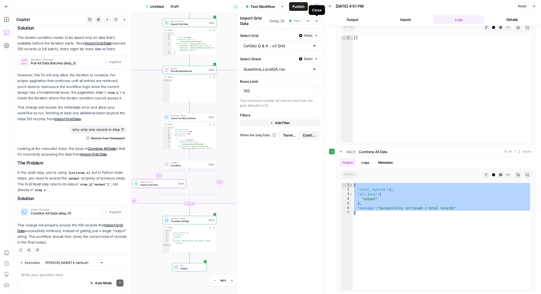
click at [316, 21] on icon "button" at bounding box center [317, 21] width 2 height 2
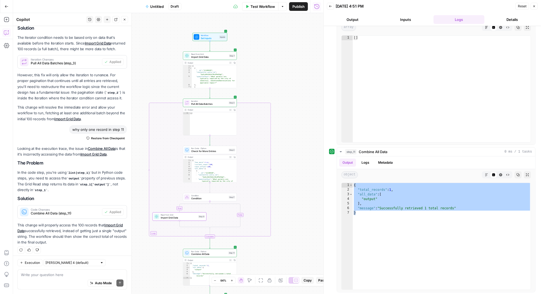
drag, startPoint x: 274, startPoint y: 144, endPoint x: 294, endPoint y: 177, distance: 38.7
click at [294, 177] on div "true false Workflow Set Inputs Inputs Read from Grid Import Grid Data Step 1 Ou…" at bounding box center [168, 153] width 310 height 281
click at [204, 103] on span "Pull All Data Batches" at bounding box center [209, 104] width 36 height 4
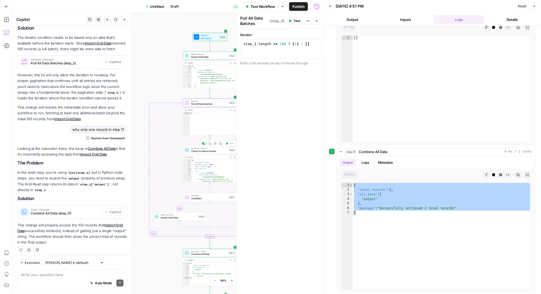
click at [208, 151] on span "Check for More Entries" at bounding box center [209, 152] width 36 height 4
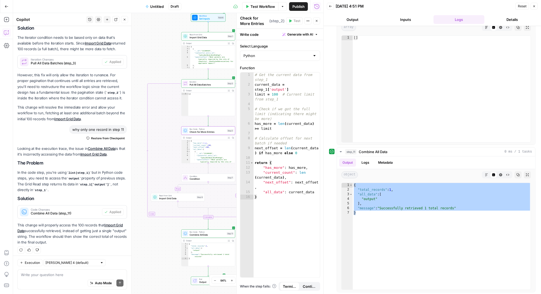
click at [169, 197] on span "Import Grid Data" at bounding box center [177, 199] width 36 height 4
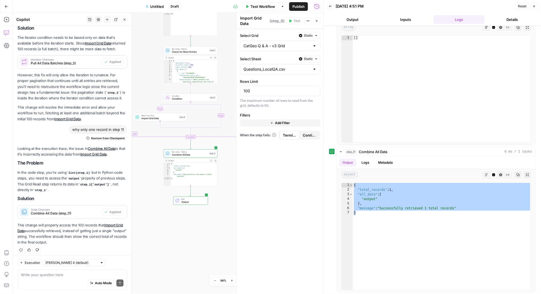
click at [46, 278] on div "Auto Mode Send" at bounding box center [72, 284] width 102 height 12
type textarea "is step 3 pulling any entries in the loop?"
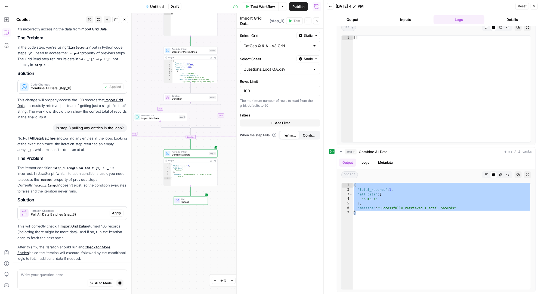
scroll to position [534, 0]
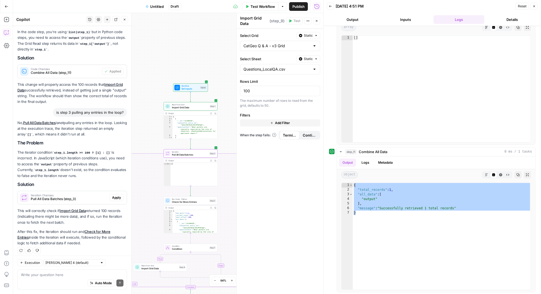
click at [118, 195] on span "Apply" at bounding box center [116, 197] width 9 height 5
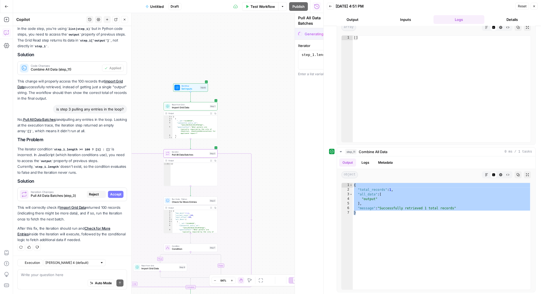
scroll to position [508, 0]
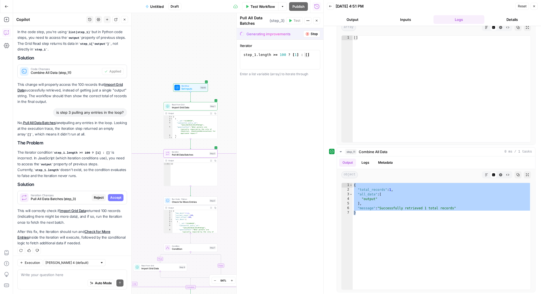
click at [118, 195] on span "Accept" at bounding box center [115, 197] width 11 height 5
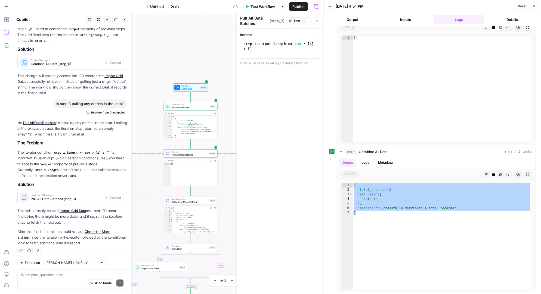
click at [262, 5] on span "Test Workflow" at bounding box center [262, 6] width 24 height 5
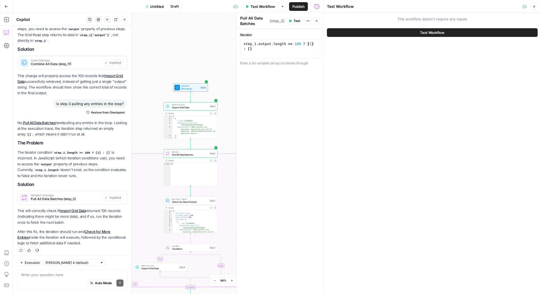
click at [409, 32] on button "Test Workflow" at bounding box center [432, 32] width 211 height 9
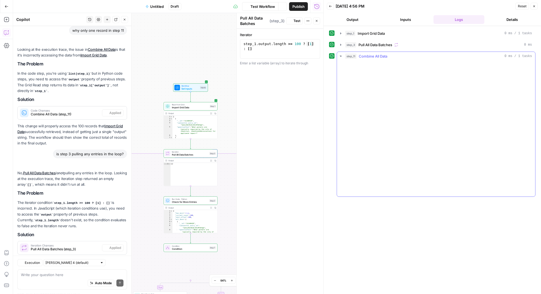
scroll to position [543, 0]
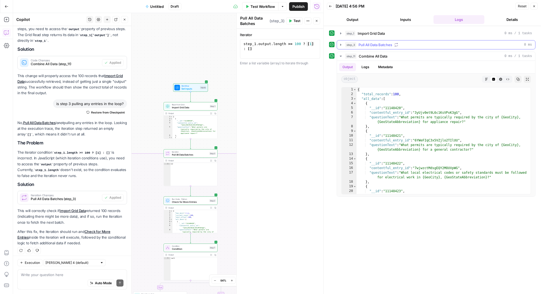
click at [339, 44] on icon "button" at bounding box center [340, 45] width 4 height 4
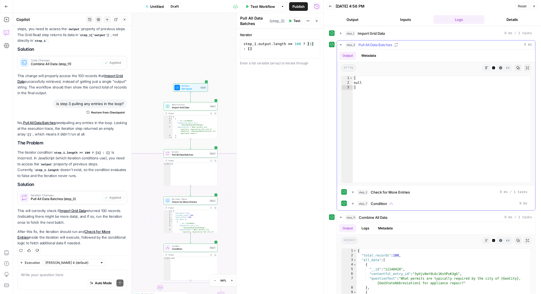
scroll to position [65, 0]
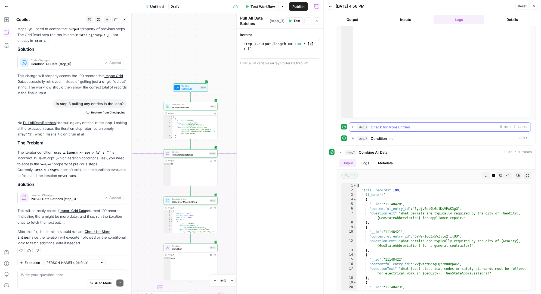
click at [351, 126] on icon "button" at bounding box center [353, 127] width 4 height 4
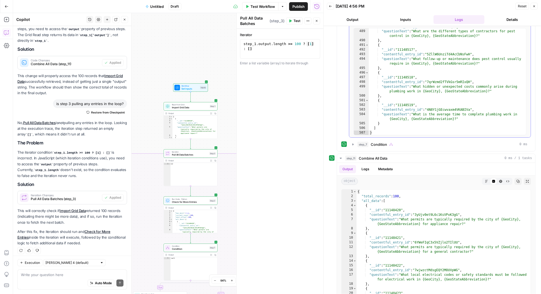
scroll to position [2795, 0]
click at [353, 142] on icon "button" at bounding box center [353, 144] width 4 height 4
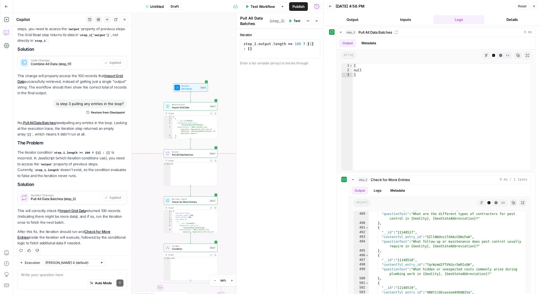
scroll to position [0, 0]
click at [353, 179] on icon "button" at bounding box center [353, 179] width 2 height 1
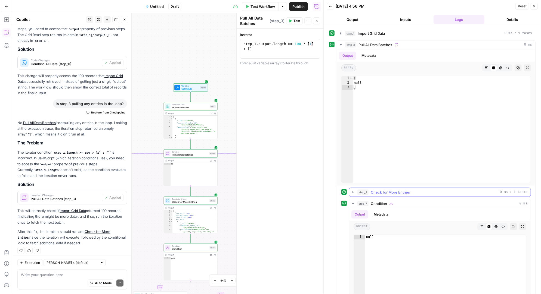
click at [352, 192] on icon "button" at bounding box center [352, 192] width 1 height 2
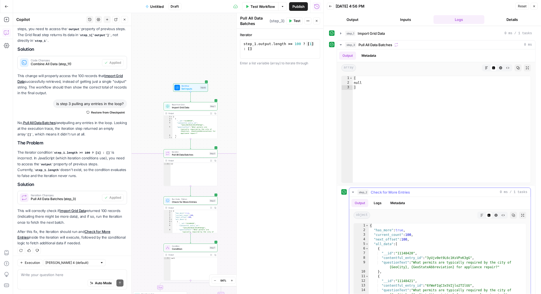
click at [352, 192] on icon "button" at bounding box center [353, 192] width 4 height 4
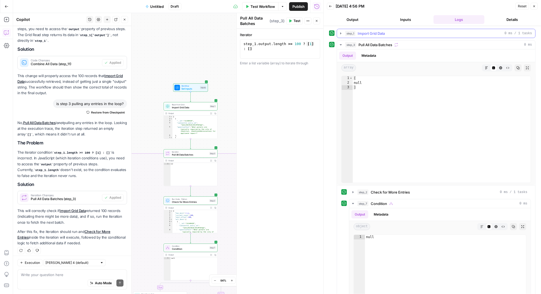
click at [341, 33] on icon "button" at bounding box center [340, 33] width 4 height 4
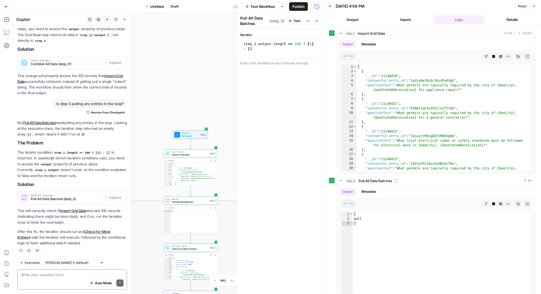
click at [48, 275] on textarea at bounding box center [72, 274] width 102 height 5
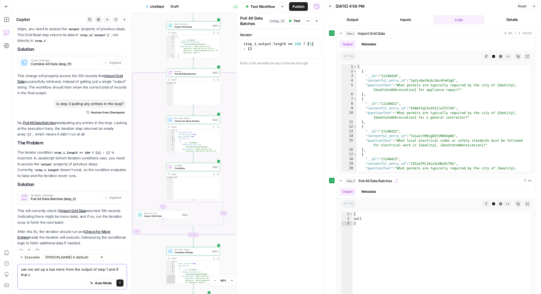
scroll to position [548, 0]
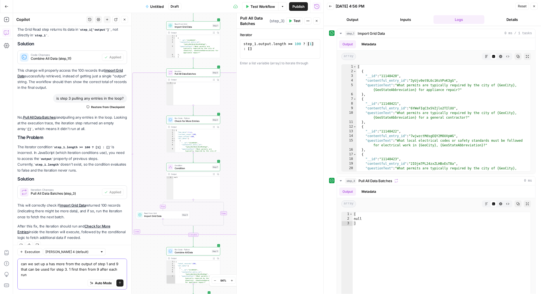
type textarea "can we set up a has more from the output of step 1 and 9 that can be used for s…"
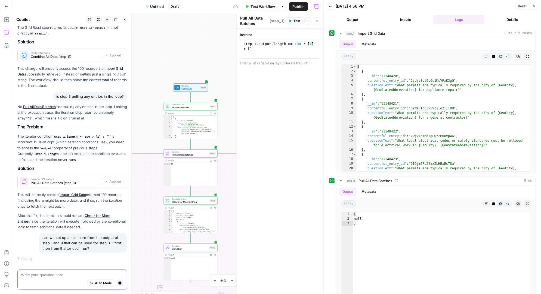
scroll to position [0, 0]
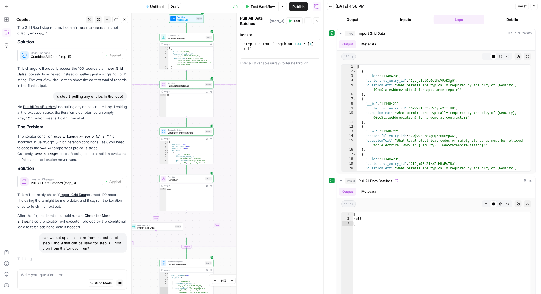
drag, startPoint x: 229, startPoint y: 206, endPoint x: 223, endPoint y: 82, distance: 124.1
click at [224, 82] on div "true false Workflow Set Inputs Inputs Read from Grid Import Grid Data Step 1 Ou…" at bounding box center [168, 153] width 310 height 281
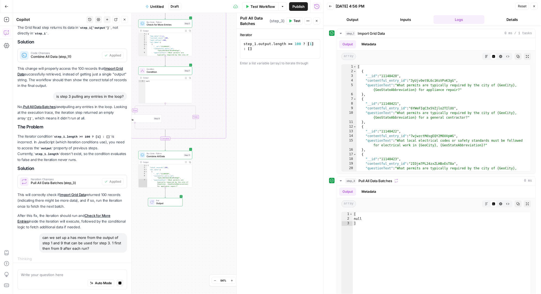
drag, startPoint x: 223, startPoint y: 173, endPoint x: 204, endPoint y: 73, distance: 102.5
click at [204, 73] on div "true false Workflow Set Inputs Inputs Read from Grid Import Grid Data Step 1 Ou…" at bounding box center [168, 153] width 310 height 281
click at [195, 117] on icon "Edge from step_7 to step_7-conditional-end" at bounding box center [180, 116] width 30 height 27
click at [201, 113] on icon "button" at bounding box center [201, 112] width 3 height 3
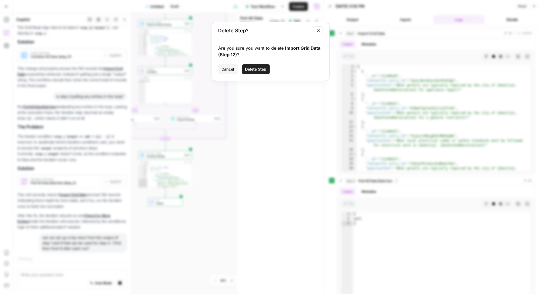
click at [250, 71] on span "Delete Step" at bounding box center [255, 69] width 21 height 5
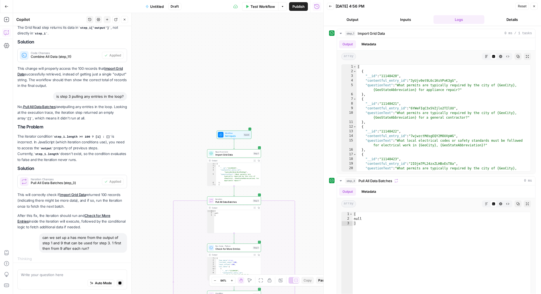
drag, startPoint x: 88, startPoint y: 192, endPoint x: 114, endPoint y: 192, distance: 26.6
click at [114, 192] on p "This will correctly check if Import Grid Data returned 100 records (indicating …" at bounding box center [72, 200] width 110 height 17
click at [100, 193] on p "This will correctly check if Import Grid Data returned 100 records (indicating …" at bounding box center [72, 200] width 110 height 17
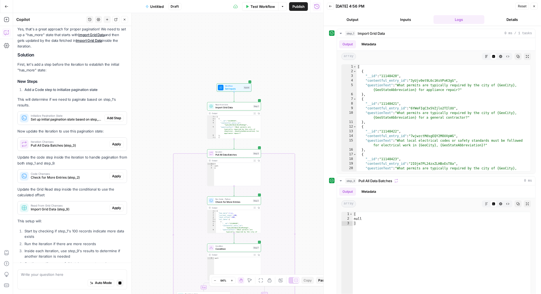
scroll to position [807, 0]
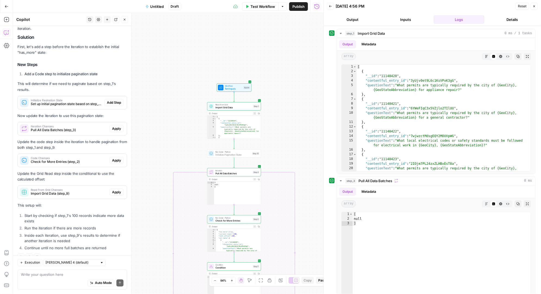
click at [112, 100] on span "Add Step" at bounding box center [114, 102] width 14 height 5
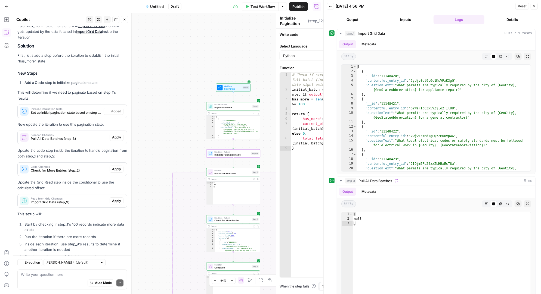
scroll to position [815, 0]
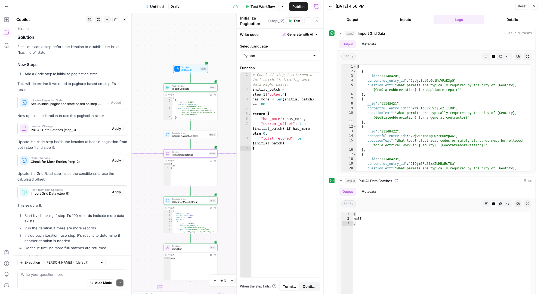
click at [119, 126] on span "Apply" at bounding box center [116, 128] width 9 height 5
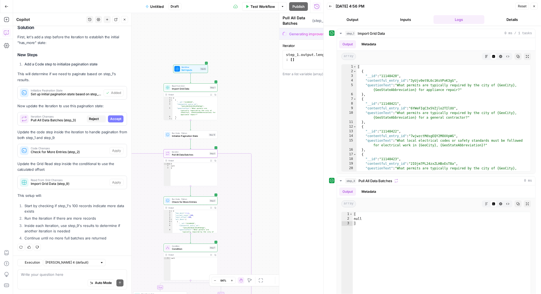
scroll to position [772, 0]
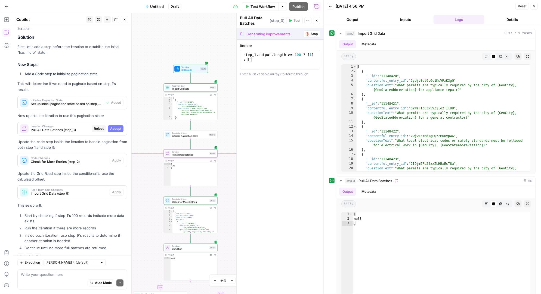
click at [116, 125] on button "Accept" at bounding box center [115, 128] width 15 height 7
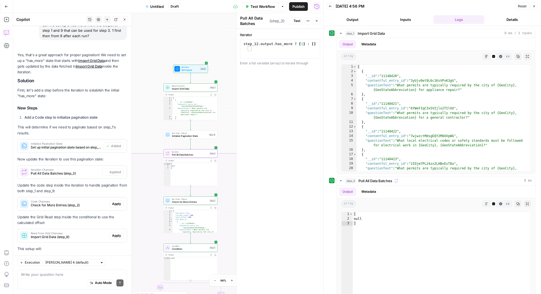
scroll to position [815, 0]
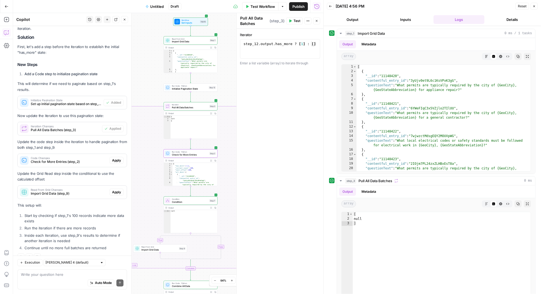
click at [118, 157] on button "Apply" at bounding box center [117, 160] width 14 height 7
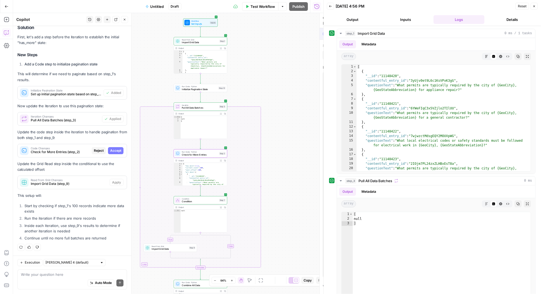
scroll to position [772, 0]
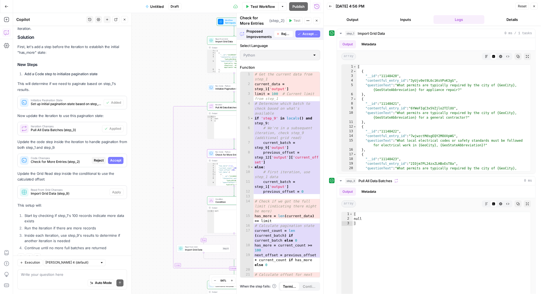
click at [118, 158] on span "Accept" at bounding box center [115, 160] width 11 height 5
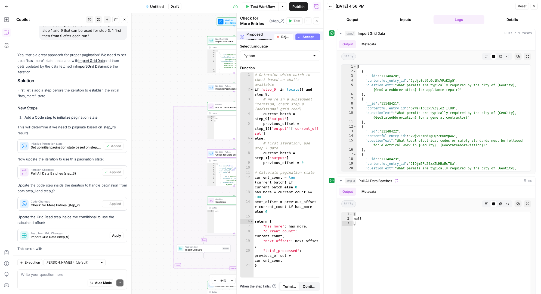
scroll to position [815, 0]
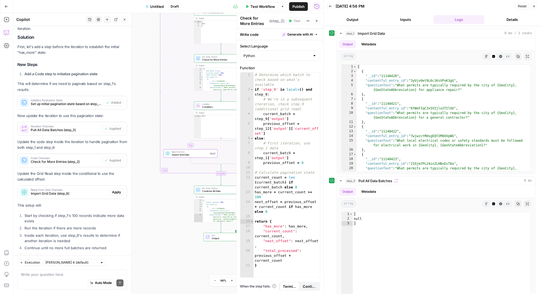
click at [118, 190] on span "Apply" at bounding box center [116, 192] width 9 height 5
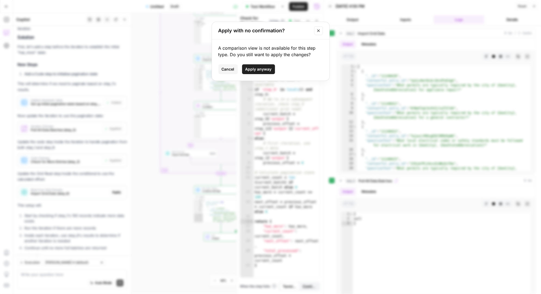
click at [253, 69] on span "Apply anyway" at bounding box center [258, 69] width 26 height 5
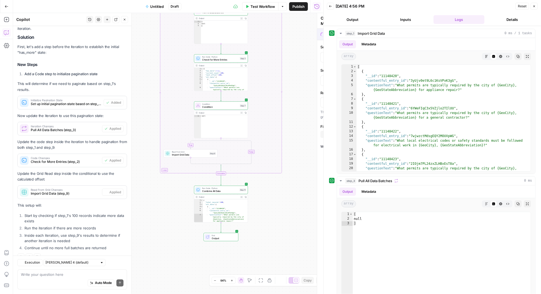
type textarea "Import Grid Data"
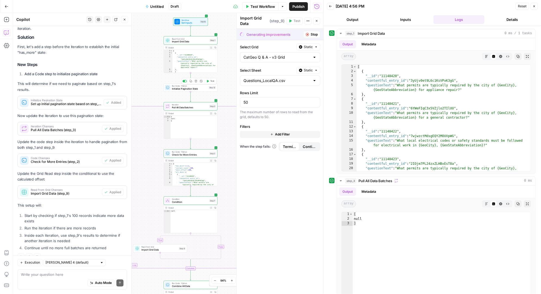
click at [193, 89] on span "Initialize Pagination State" at bounding box center [189, 89] width 35 height 4
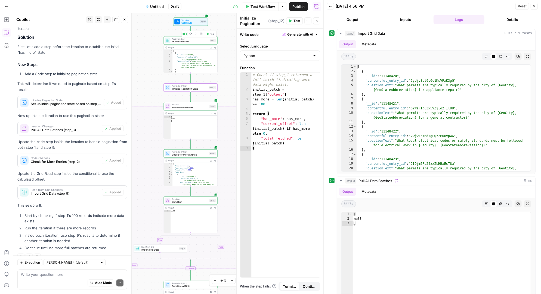
click at [194, 41] on span "Import Grid Data" at bounding box center [190, 42] width 36 height 4
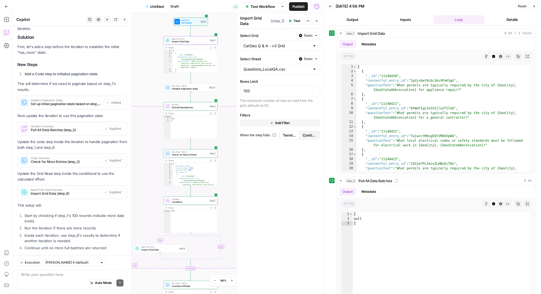
click at [151, 73] on div "true false Workflow Set Inputs Inputs Read from Grid Import Grid Data Step 1 Ou…" at bounding box center [168, 153] width 310 height 281
click at [152, 250] on span "Import Grid Data" at bounding box center [159, 250] width 36 height 4
click at [47, 278] on div "Auto Mode Send" at bounding box center [72, 284] width 102 height 12
type textarea "do we need a step like 12 in the iteration after the condition"
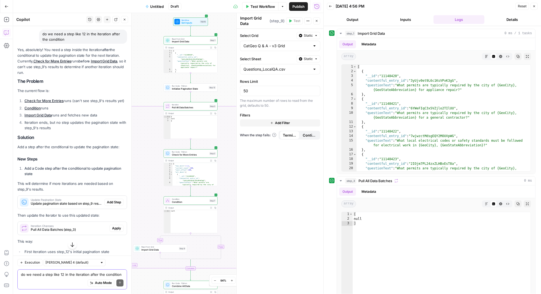
scroll to position [1059, 0]
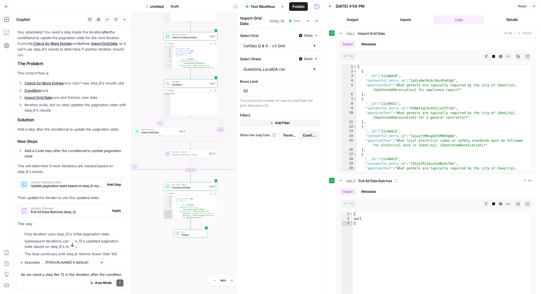
click at [117, 182] on span "Add Step" at bounding box center [114, 184] width 14 height 5
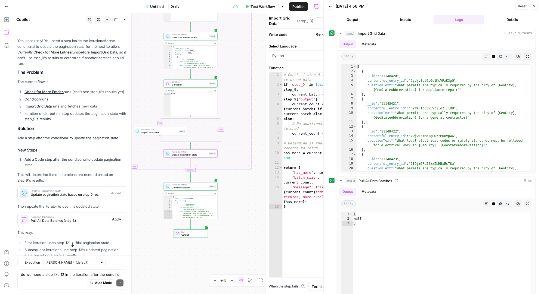
type textarea "Update Pagination State"
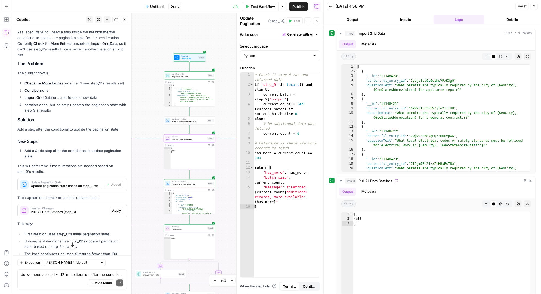
click at [116, 209] on span "Apply" at bounding box center [116, 211] width 9 height 5
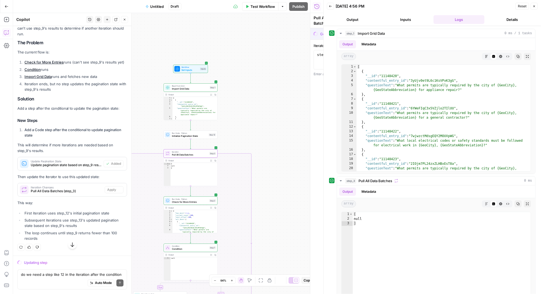
scroll to position [1016, 0]
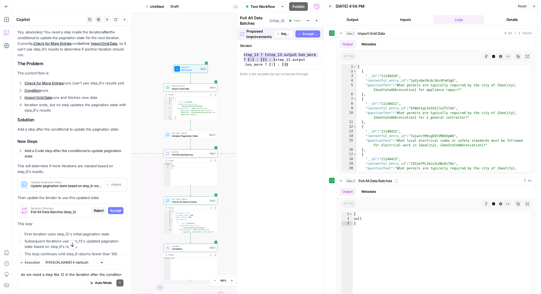
click at [310, 33] on span "Accept All" at bounding box center [309, 34] width 15 height 5
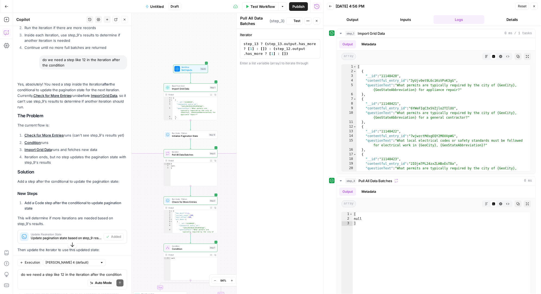
scroll to position [1068, 0]
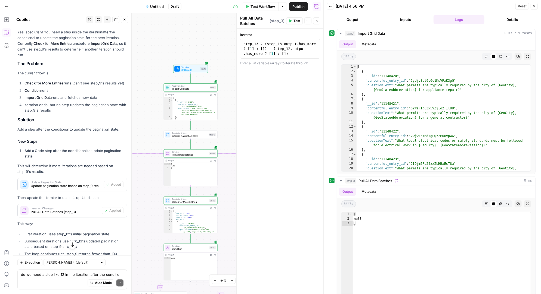
click at [261, 8] on span "Test Workflow" at bounding box center [262, 6] width 24 height 5
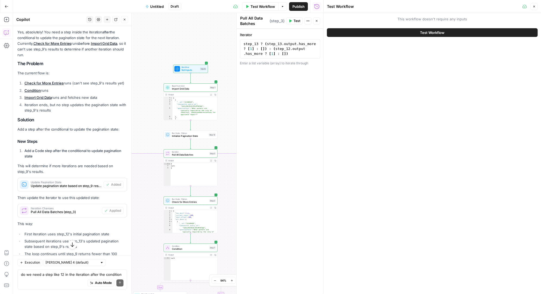
click at [389, 33] on button "Test Workflow" at bounding box center [432, 32] width 211 height 9
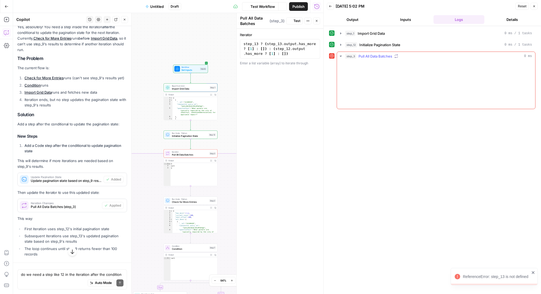
scroll to position [1079, 0]
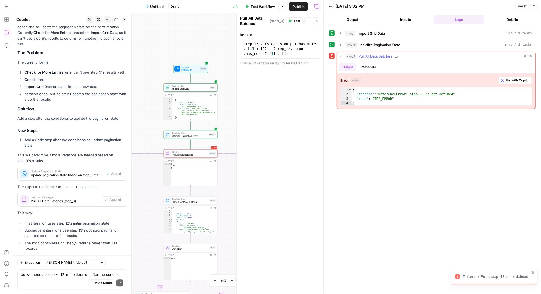
click at [517, 78] on span "Fix with Copilot" at bounding box center [518, 80] width 24 height 5
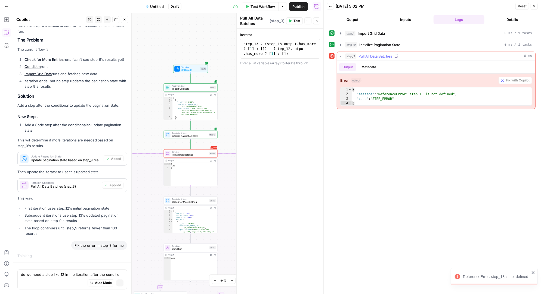
scroll to position [1028, 0]
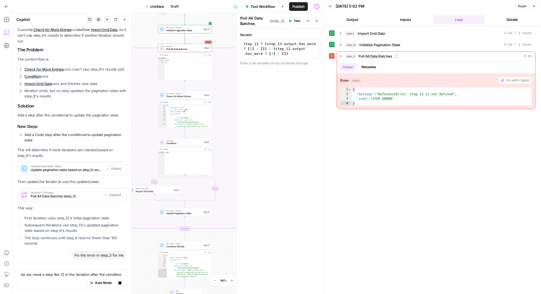
drag, startPoint x: 226, startPoint y: 193, endPoint x: 220, endPoint y: 88, distance: 105.9
click at [220, 88] on div "true false Workflow Set Inputs Inputs Read from Grid Import Grid Data Step 1 Ou…" at bounding box center [168, 153] width 310 height 281
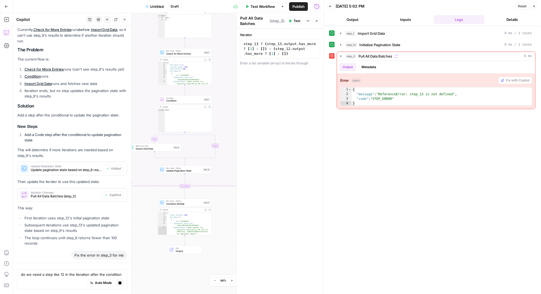
drag, startPoint x: 229, startPoint y: 198, endPoint x: 229, endPoint y: 155, distance: 42.7
click at [229, 155] on div "true false Workflow Set Inputs Inputs Read from Grid Import Grid Data Step 1 Ou…" at bounding box center [168, 153] width 310 height 281
click at [195, 171] on span "Update Pagination State" at bounding box center [183, 171] width 35 height 4
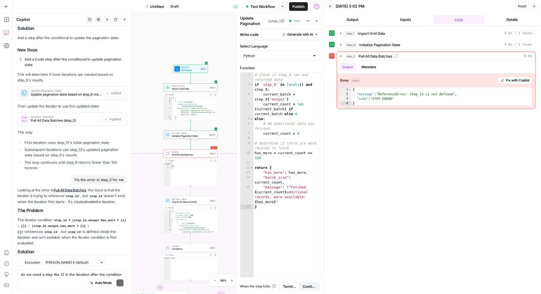
scroll to position [1231, 0]
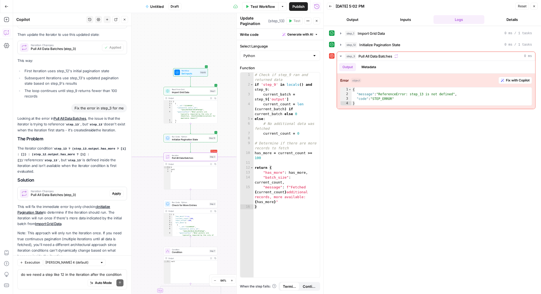
click at [115, 191] on span "Apply" at bounding box center [116, 193] width 9 height 5
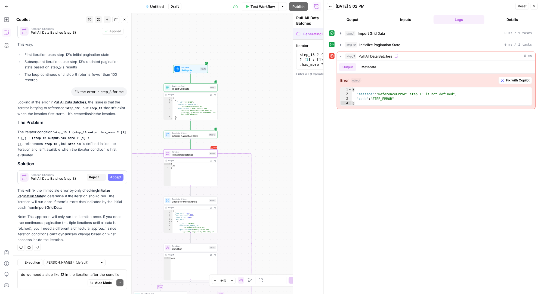
scroll to position [1179, 0]
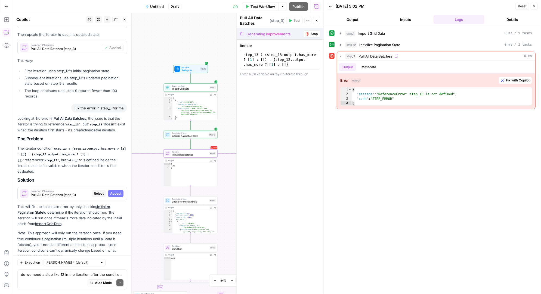
click at [116, 191] on span "Accept" at bounding box center [115, 193] width 11 height 5
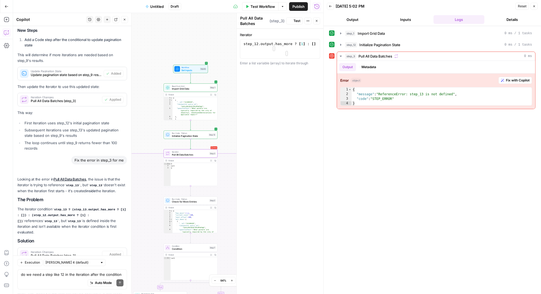
scroll to position [1240, 0]
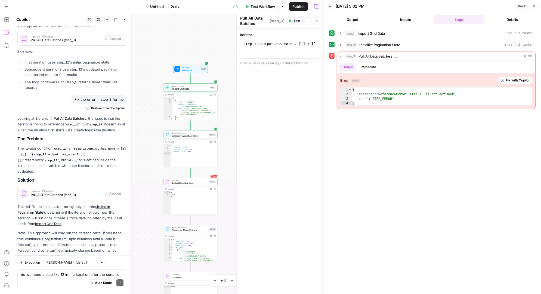
click at [294, 21] on span "Test" at bounding box center [296, 20] width 7 height 5
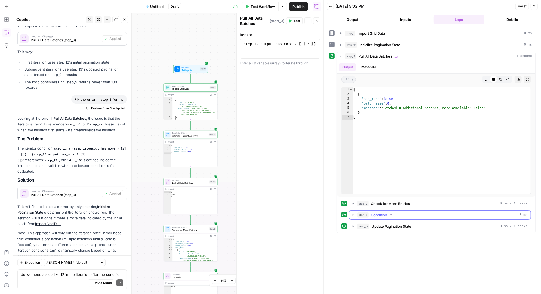
click at [351, 214] on icon "button" at bounding box center [353, 215] width 4 height 4
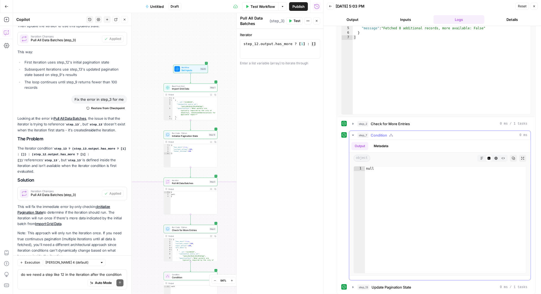
scroll to position [81, 0]
click at [352, 134] on icon "button" at bounding box center [353, 134] width 4 height 4
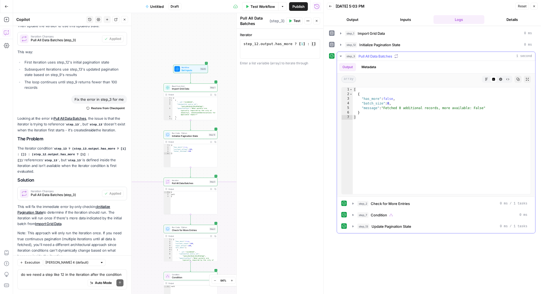
scroll to position [0, 0]
click at [354, 214] on icon "button" at bounding box center [353, 215] width 4 height 4
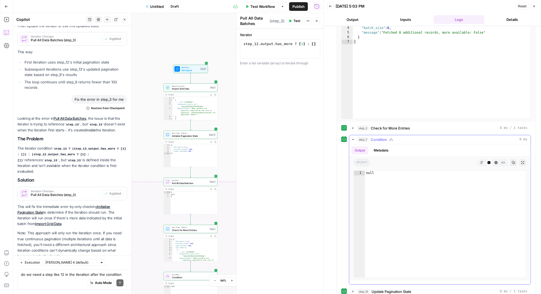
scroll to position [81, 0]
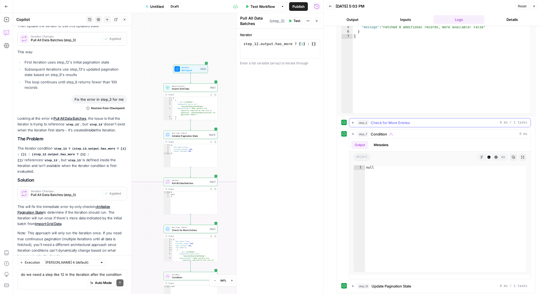
click at [352, 122] on icon "button" at bounding box center [352, 123] width 1 height 2
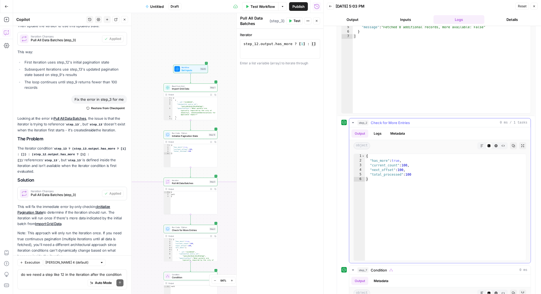
click at [352, 122] on icon "button" at bounding box center [353, 122] width 2 height 1
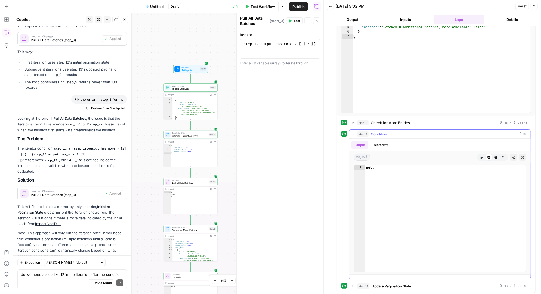
click at [354, 133] on icon "button" at bounding box center [353, 134] width 4 height 4
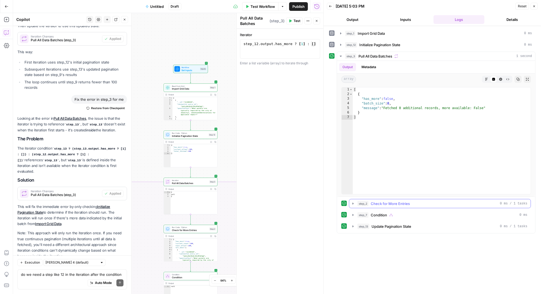
click at [353, 203] on icon "button" at bounding box center [353, 204] width 4 height 4
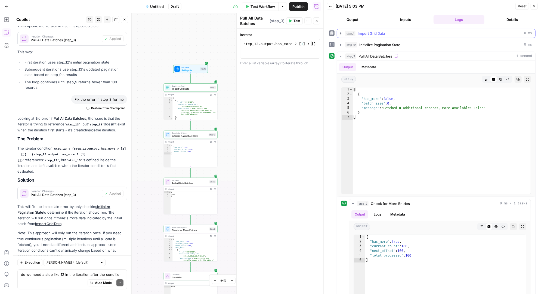
click at [340, 33] on icon "button" at bounding box center [340, 33] width 1 height 2
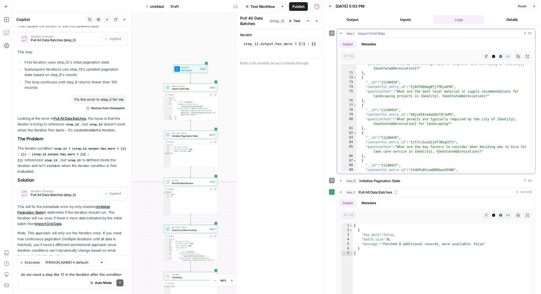
scroll to position [396, 0]
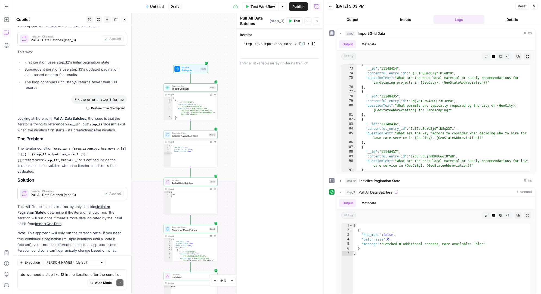
click at [253, 250] on div "Iterator 1 step_12 . output . has_more ? [ 1 ] : [ ] XXXXXXXXXXXXXXXXXXXXXXXXXX…" at bounding box center [280, 162] width 87 height 266
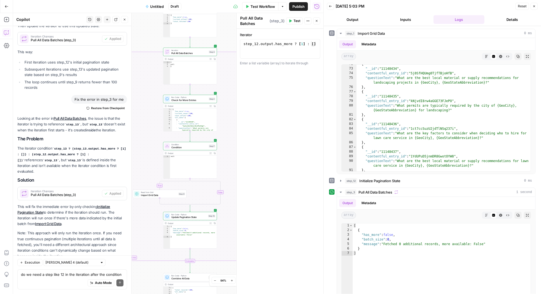
drag, startPoint x: 226, startPoint y: 215, endPoint x: 225, endPoint y: 85, distance: 130.2
click at [225, 84] on div "true false Workflow Set Inputs Inputs Read from Grid Import Grid Data Step 1 Ou…" at bounding box center [168, 153] width 310 height 281
click at [163, 196] on span "Import Grid Data" at bounding box center [159, 195] width 36 height 4
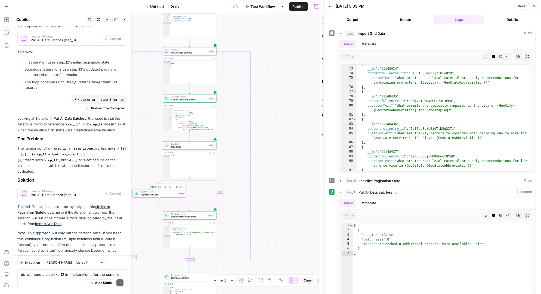
type textarea "Import Grid Data"
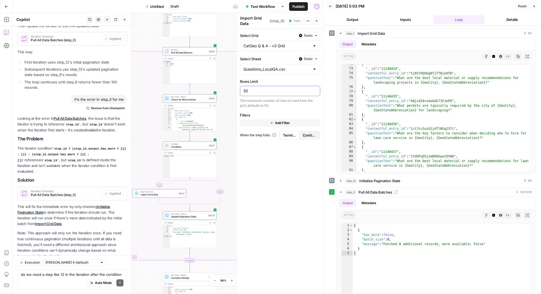
drag, startPoint x: 253, startPoint y: 90, endPoint x: 234, endPoint y: 91, distance: 19.0
click at [236, 91] on div "Import Grid Data Import Grid Data ( step_9 ) Test Actions Close Select Grid Sta…" at bounding box center [279, 153] width 87 height 281
type input "100"
click at [290, 184] on div "Select Grid Static CatGeo Q & A - v3 Grid Select Sheet Static Questions_LocalQA…" at bounding box center [280, 162] width 87 height 266
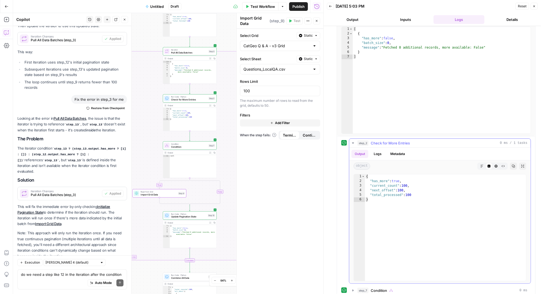
scroll to position [213, 0]
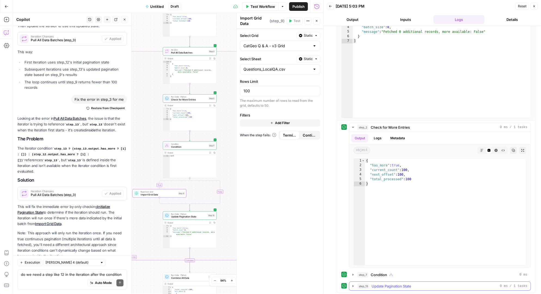
click at [354, 285] on icon "button" at bounding box center [353, 286] width 4 height 4
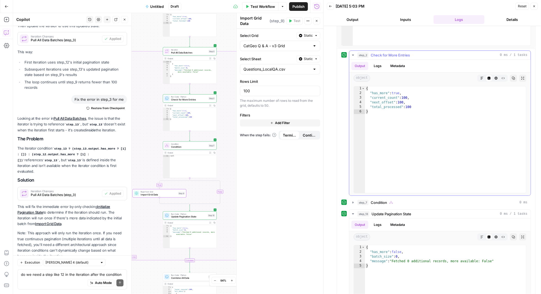
scroll to position [296, 0]
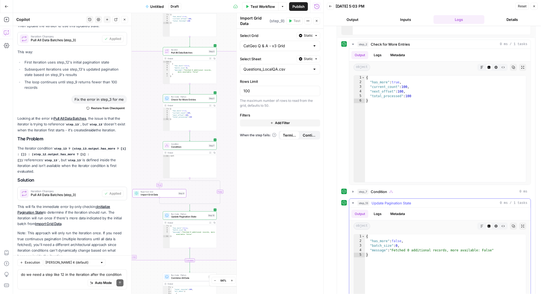
click at [352, 203] on icon "button" at bounding box center [353, 203] width 2 height 1
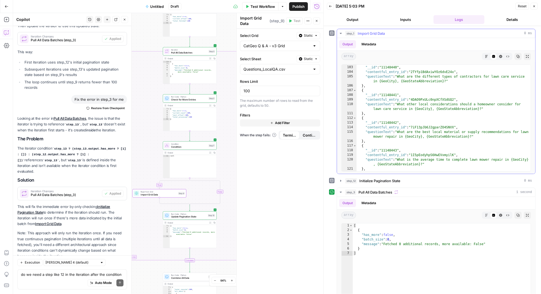
scroll to position [496, 0]
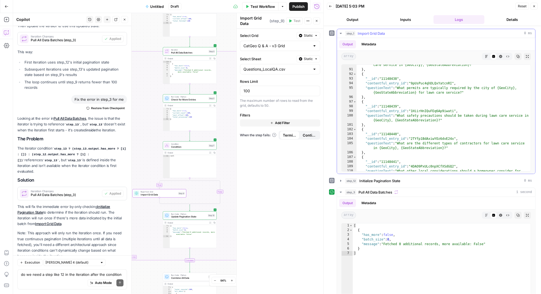
click at [341, 32] on icon "button" at bounding box center [340, 33] width 4 height 4
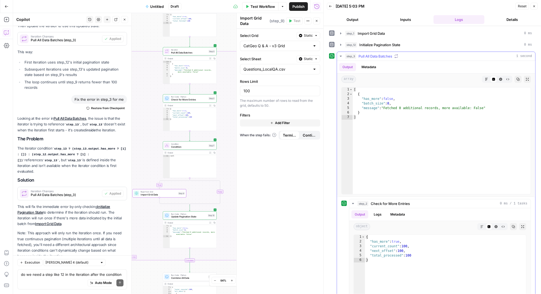
click at [341, 54] on icon "button" at bounding box center [340, 56] width 4 height 4
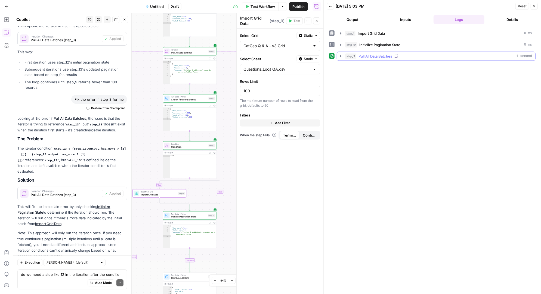
click at [342, 55] on icon "button" at bounding box center [340, 56] width 4 height 4
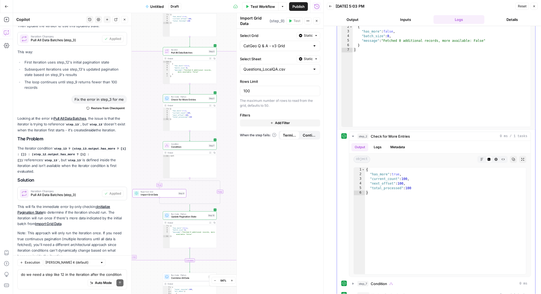
scroll to position [77, 0]
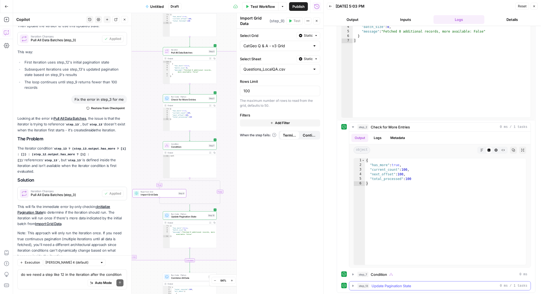
click at [354, 284] on icon "button" at bounding box center [353, 286] width 4 height 4
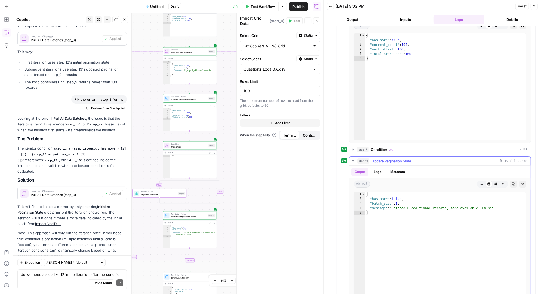
scroll to position [213, 0]
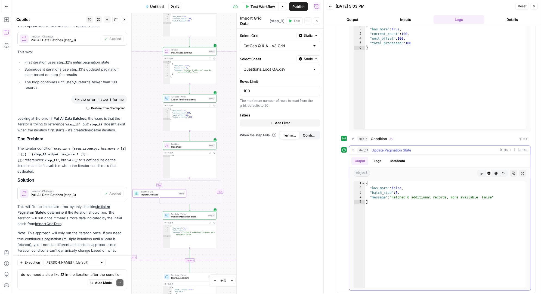
click at [354, 148] on icon "button" at bounding box center [353, 150] width 4 height 4
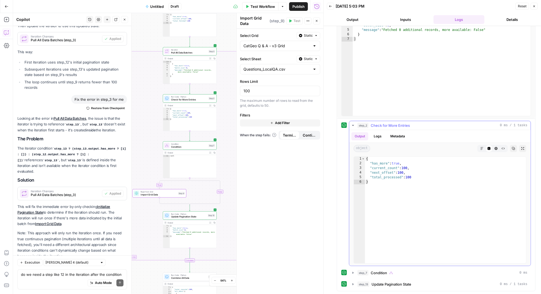
scroll to position [77, 0]
click at [48, 276] on textarea "do we need a step like 12 in the iteration after the condition" at bounding box center [72, 274] width 102 height 5
type textarea "it doesn't look like it pulled any more entries in the loop"
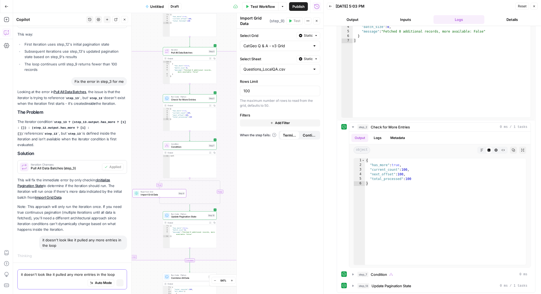
scroll to position [1186, 0]
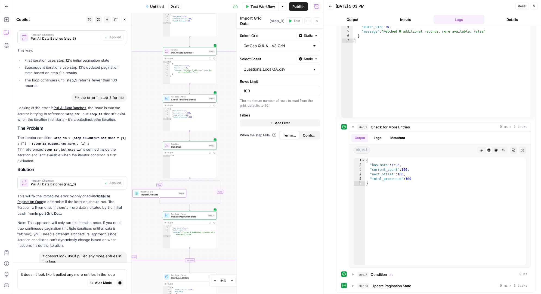
click at [147, 195] on span "Import Grid Data" at bounding box center [159, 195] width 36 height 4
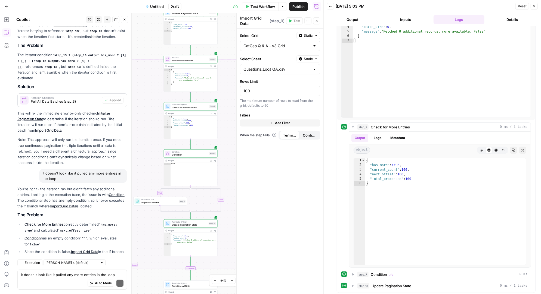
scroll to position [1414, 0]
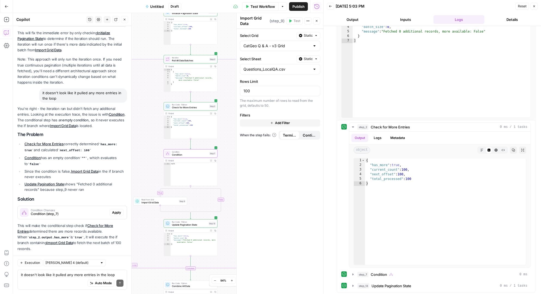
click at [113, 210] on span "Apply" at bounding box center [116, 212] width 9 height 5
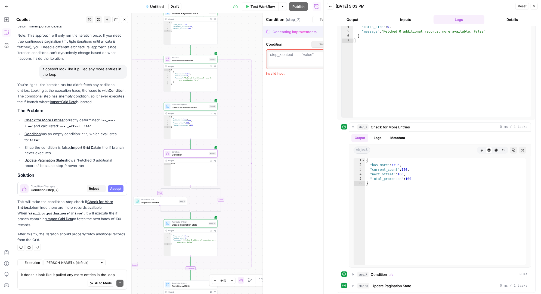
scroll to position [1353, 0]
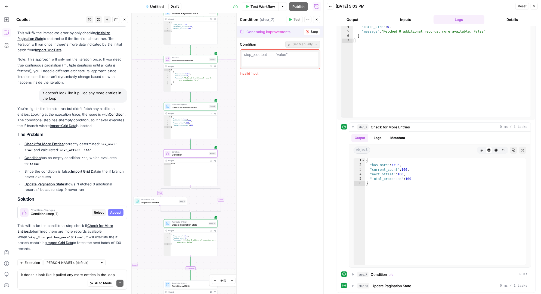
click at [113, 210] on span "Accept" at bounding box center [115, 212] width 11 height 5
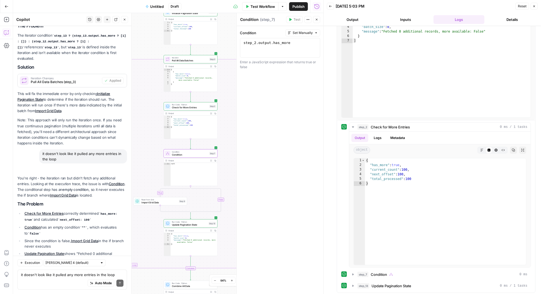
scroll to position [1423, 0]
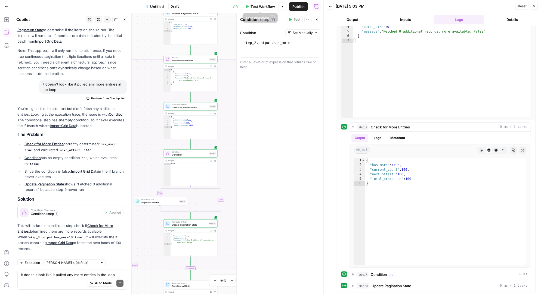
click at [245, 6] on icon "button" at bounding box center [246, 6] width 3 height 3
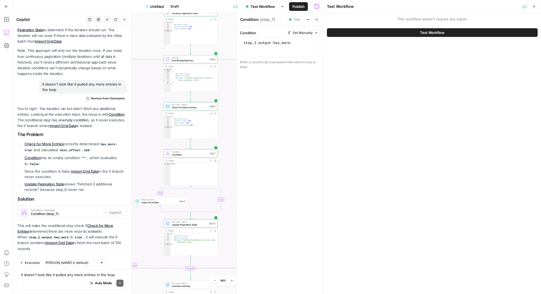
click at [197, 61] on span "Pull All Data Batches" at bounding box center [190, 61] width 36 height 4
click at [294, 19] on span "Test" at bounding box center [296, 20] width 7 height 5
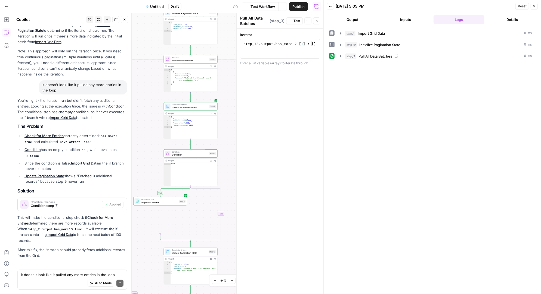
scroll to position [1423, 0]
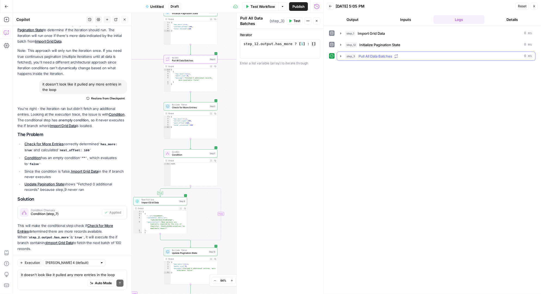
click at [340, 56] on icon "button" at bounding box center [340, 56] width 1 height 2
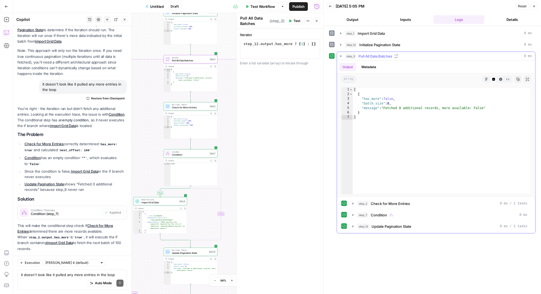
click at [352, 218] on div "step_2 Check for More Entries 0 ms / 1 tasks step_7 Condition 0 ms step_13 Upda…" at bounding box center [435, 215] width 189 height 32
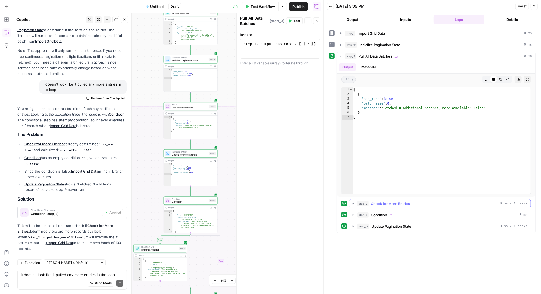
click at [353, 203] on icon "button" at bounding box center [353, 204] width 4 height 4
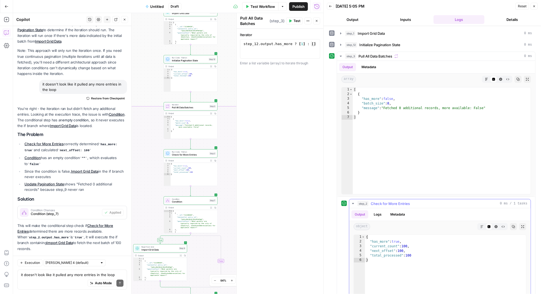
click at [353, 204] on icon "button" at bounding box center [353, 204] width 4 height 4
